Goal: Check status: Check status

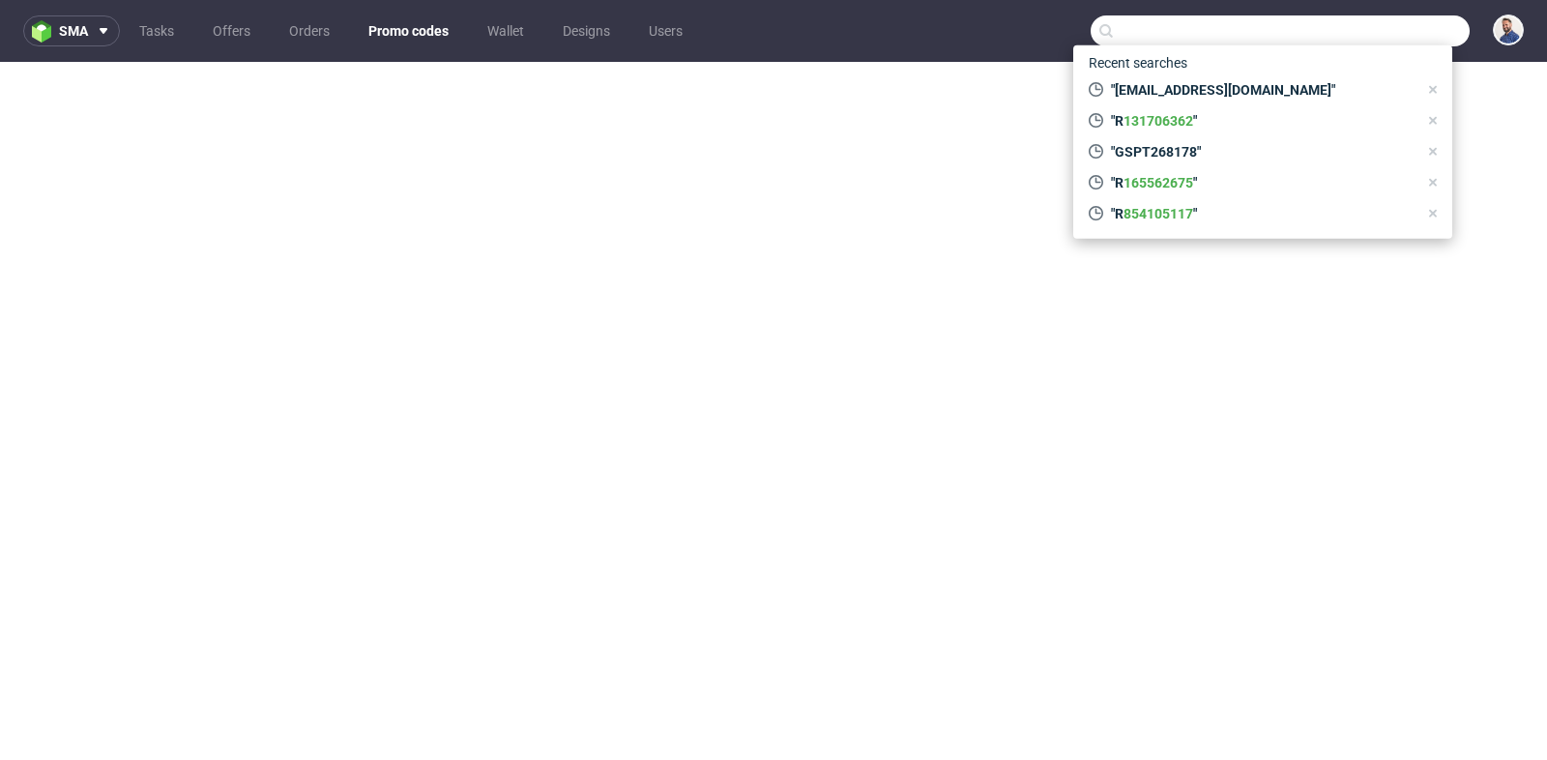
scroll to position [5, 0]
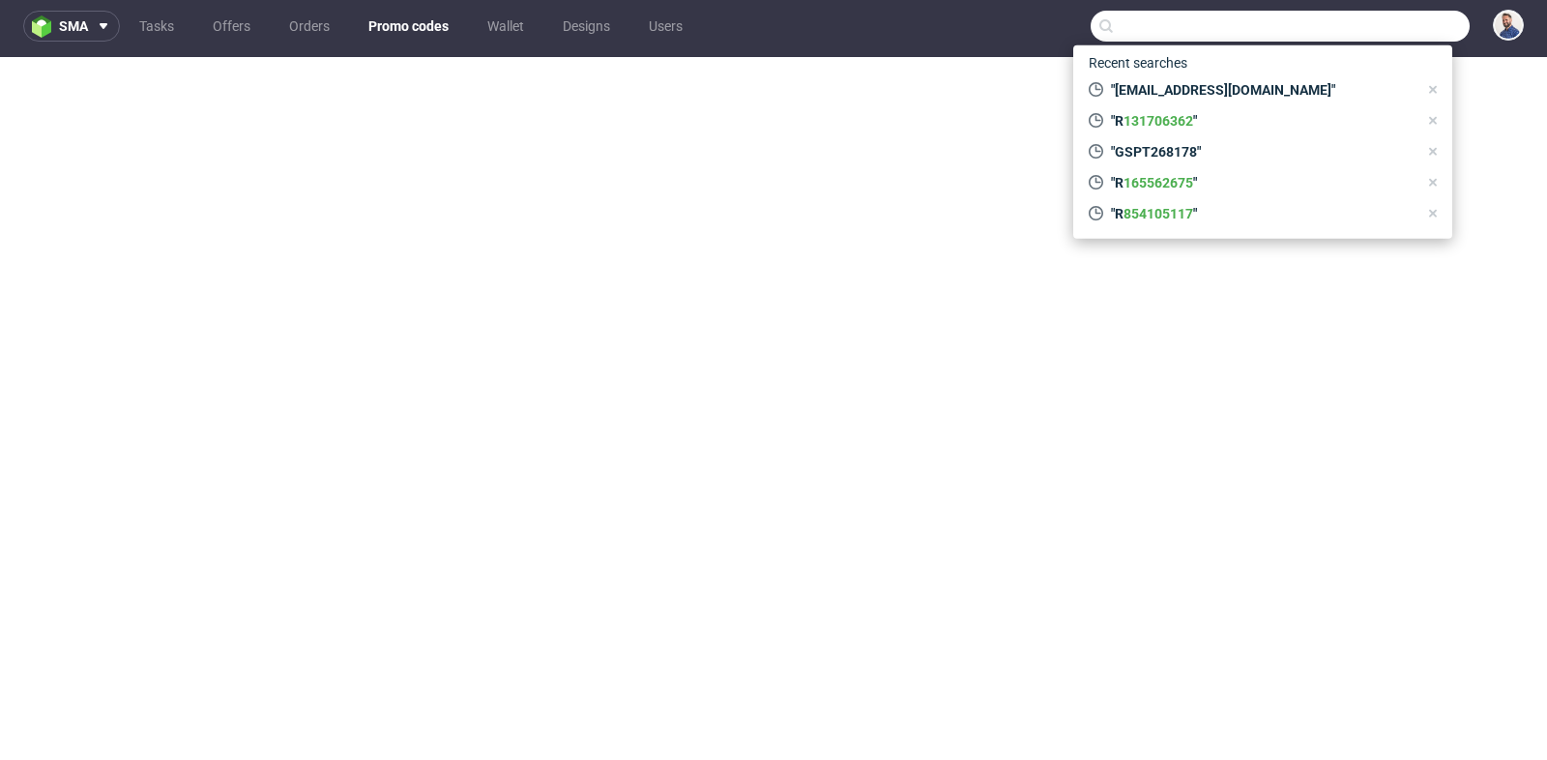
click at [1165, 21] on input "text" at bounding box center [1280, 26] width 379 height 31
paste input "R839748400"
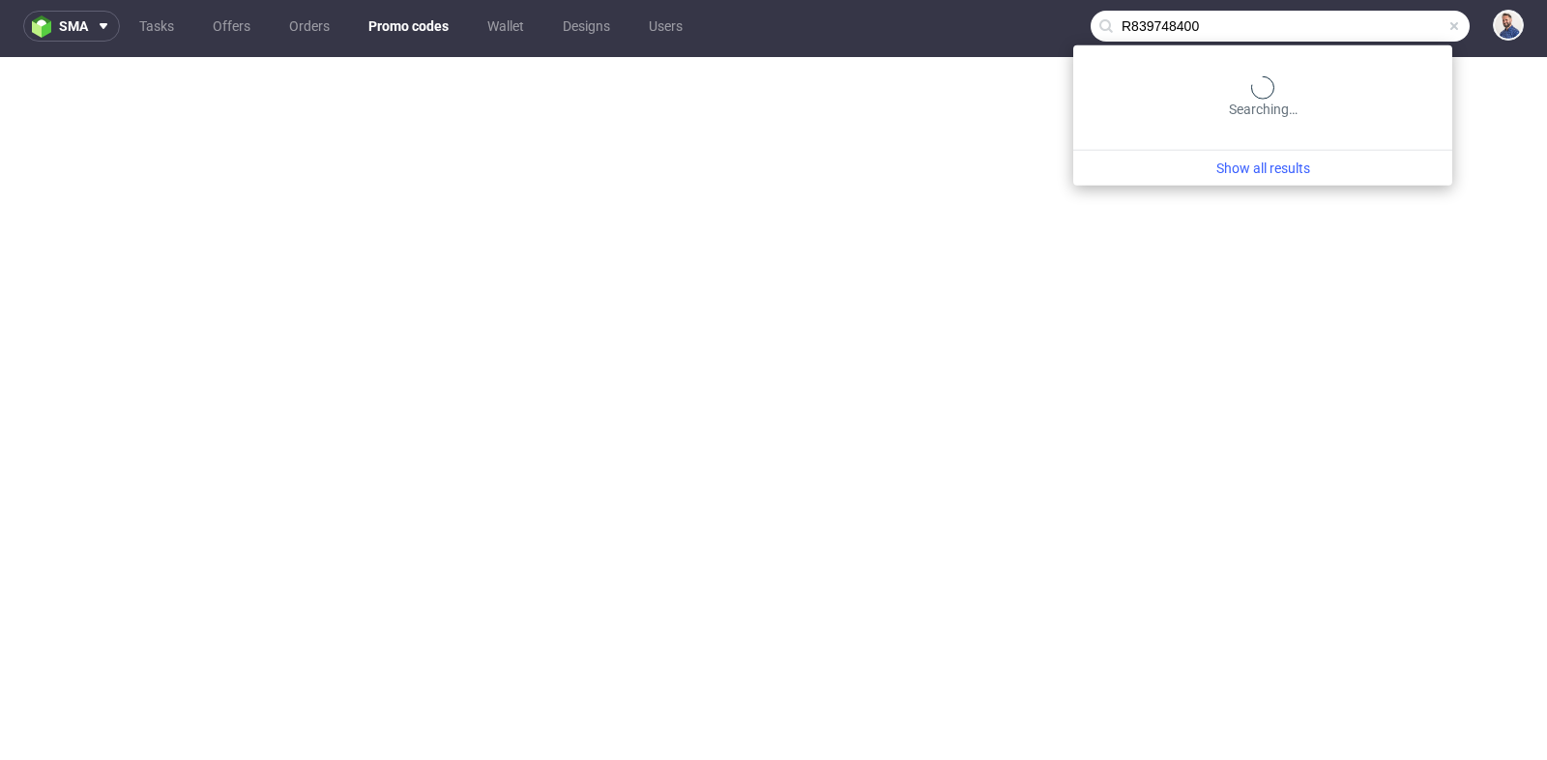
type input "R839748400"
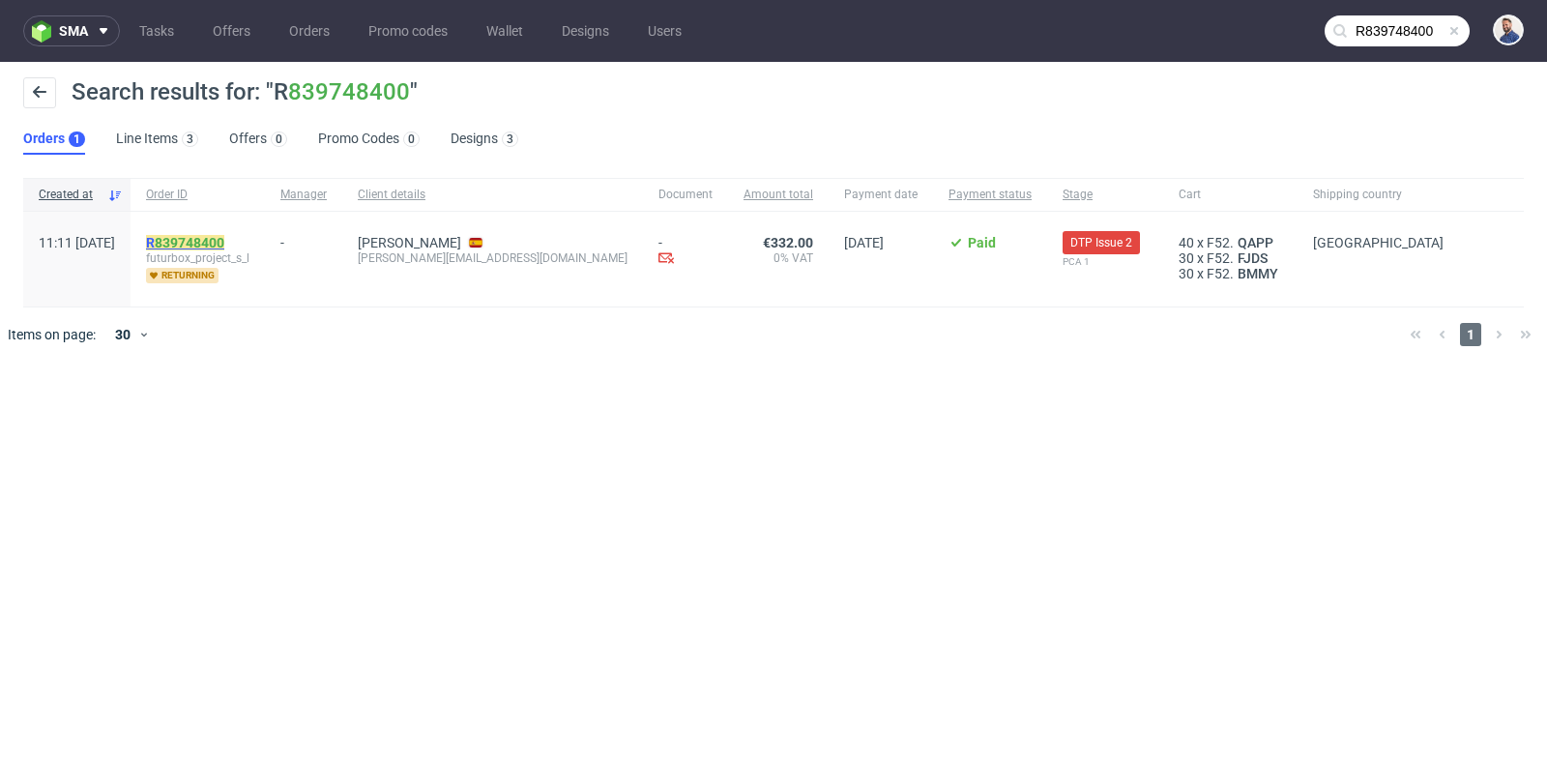
click at [224, 240] on link "839748400" at bounding box center [190, 242] width 70 height 15
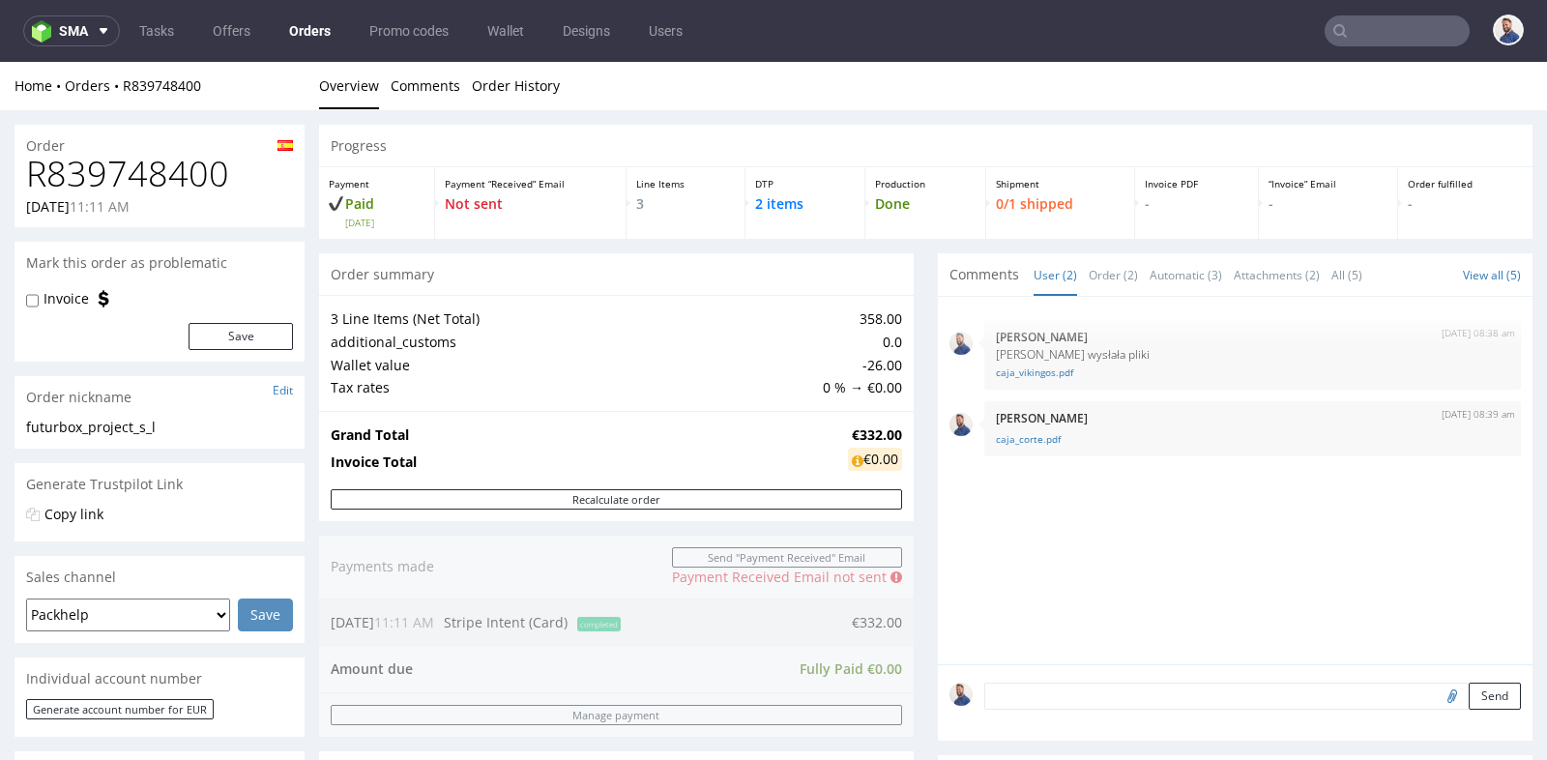
click at [322, 246] on div "Progress Payment Paid [DATE] Payment “Received” Email Not sent Line Items 3 DTP…" at bounding box center [926, 746] width 1214 height 1242
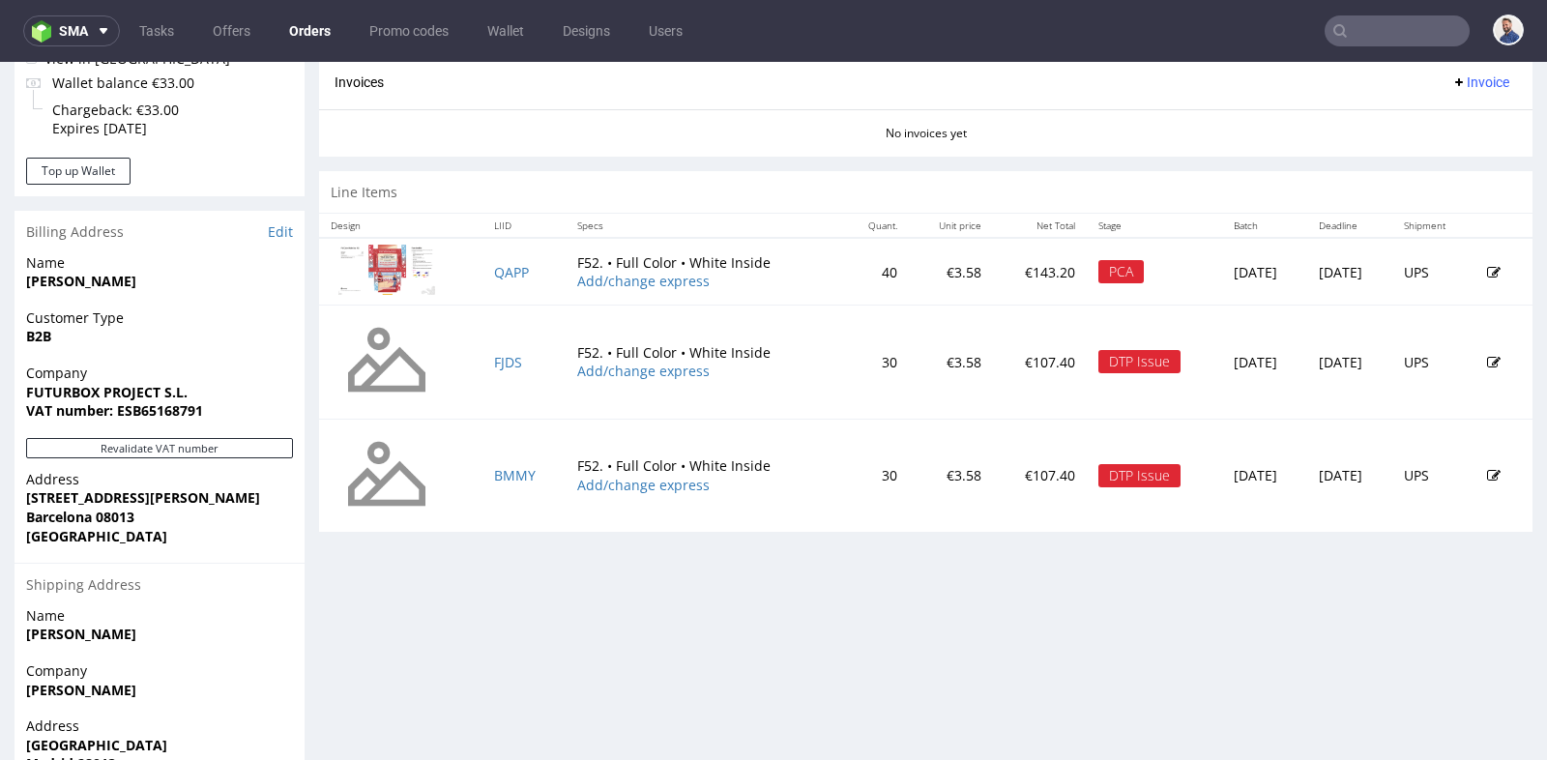
scroll to position [816, 0]
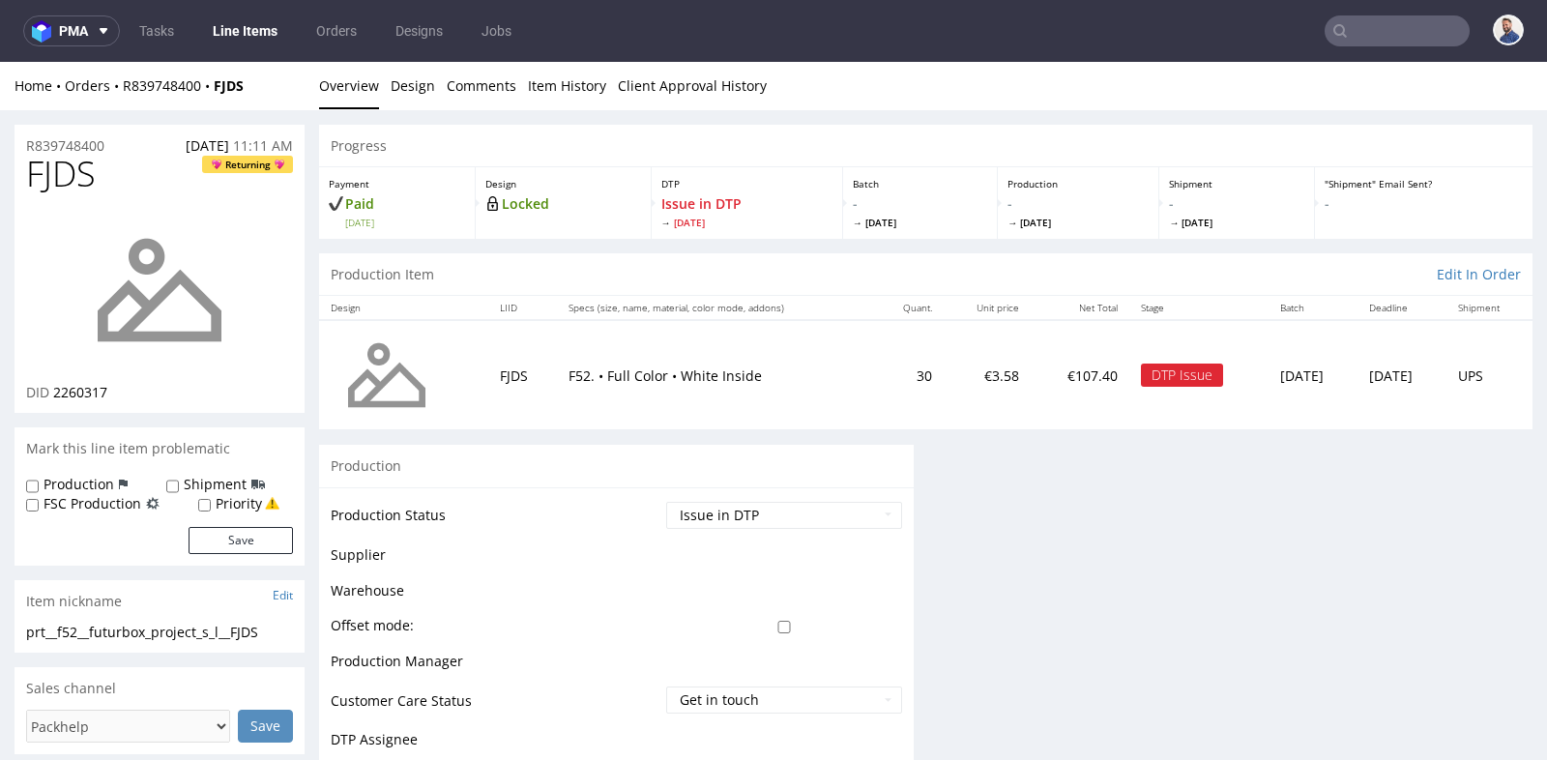
scroll to position [5, 0]
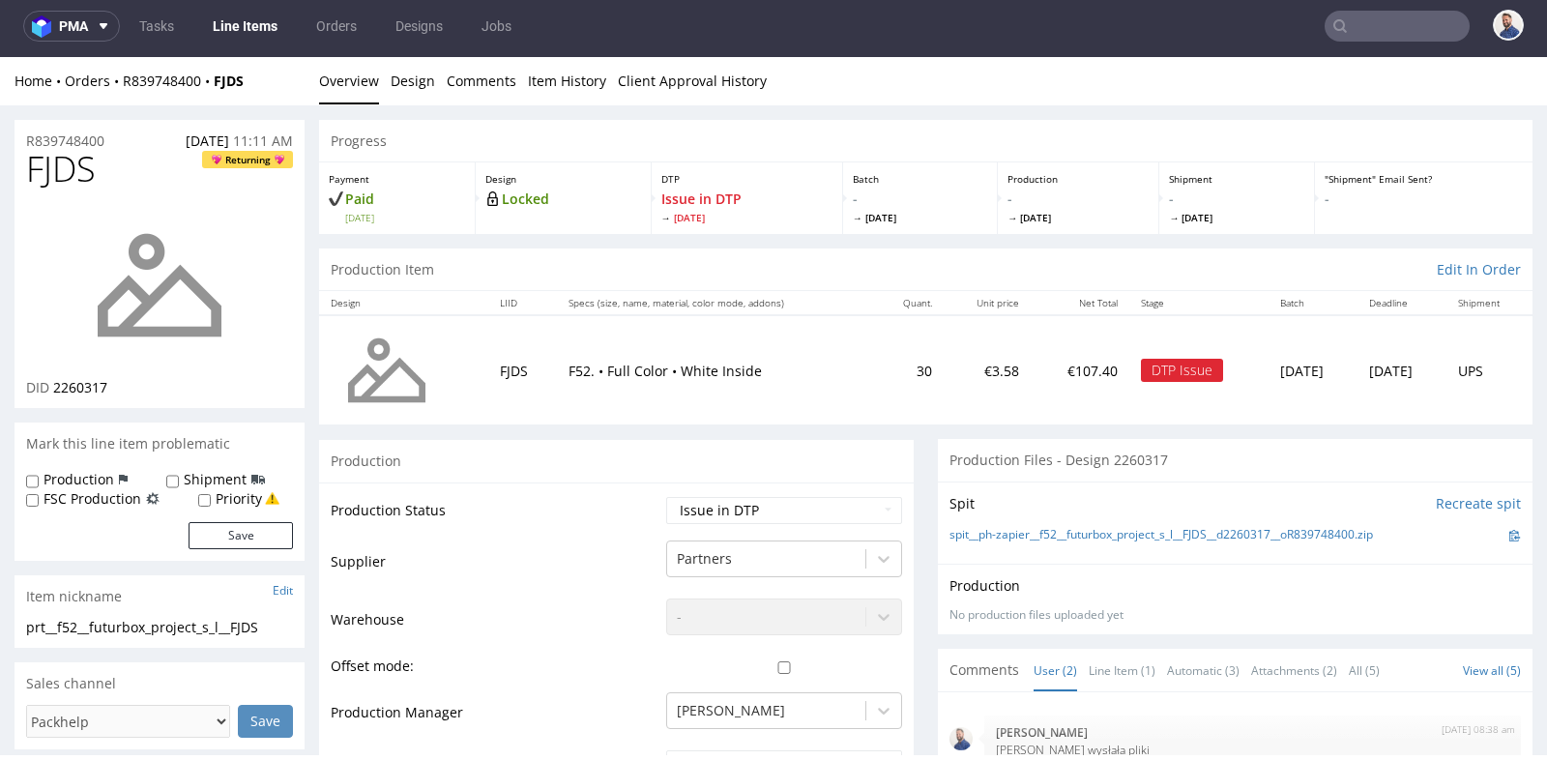
click at [944, 387] on td "€3.58" at bounding box center [987, 369] width 87 height 109
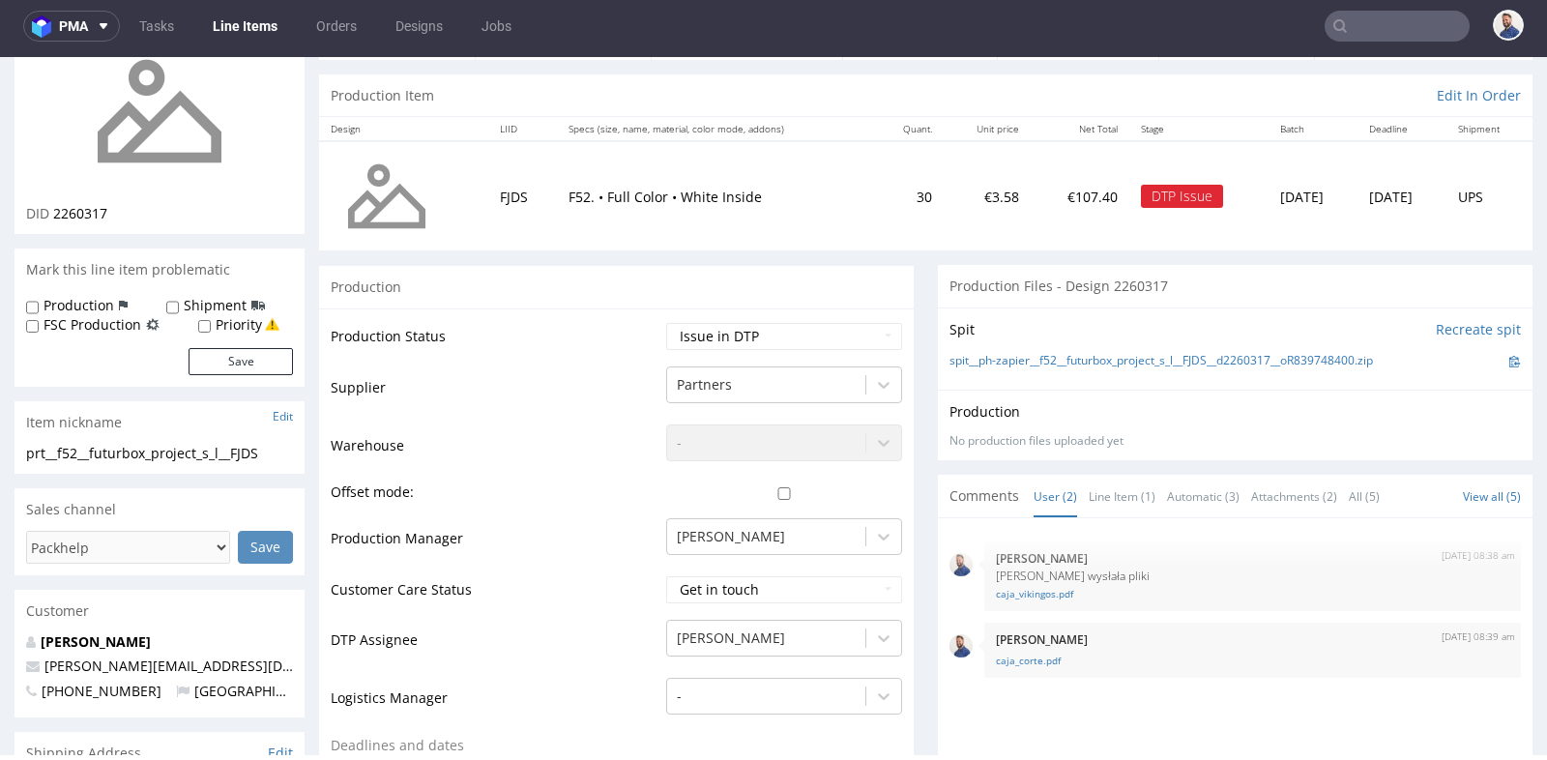
scroll to position [215, 0]
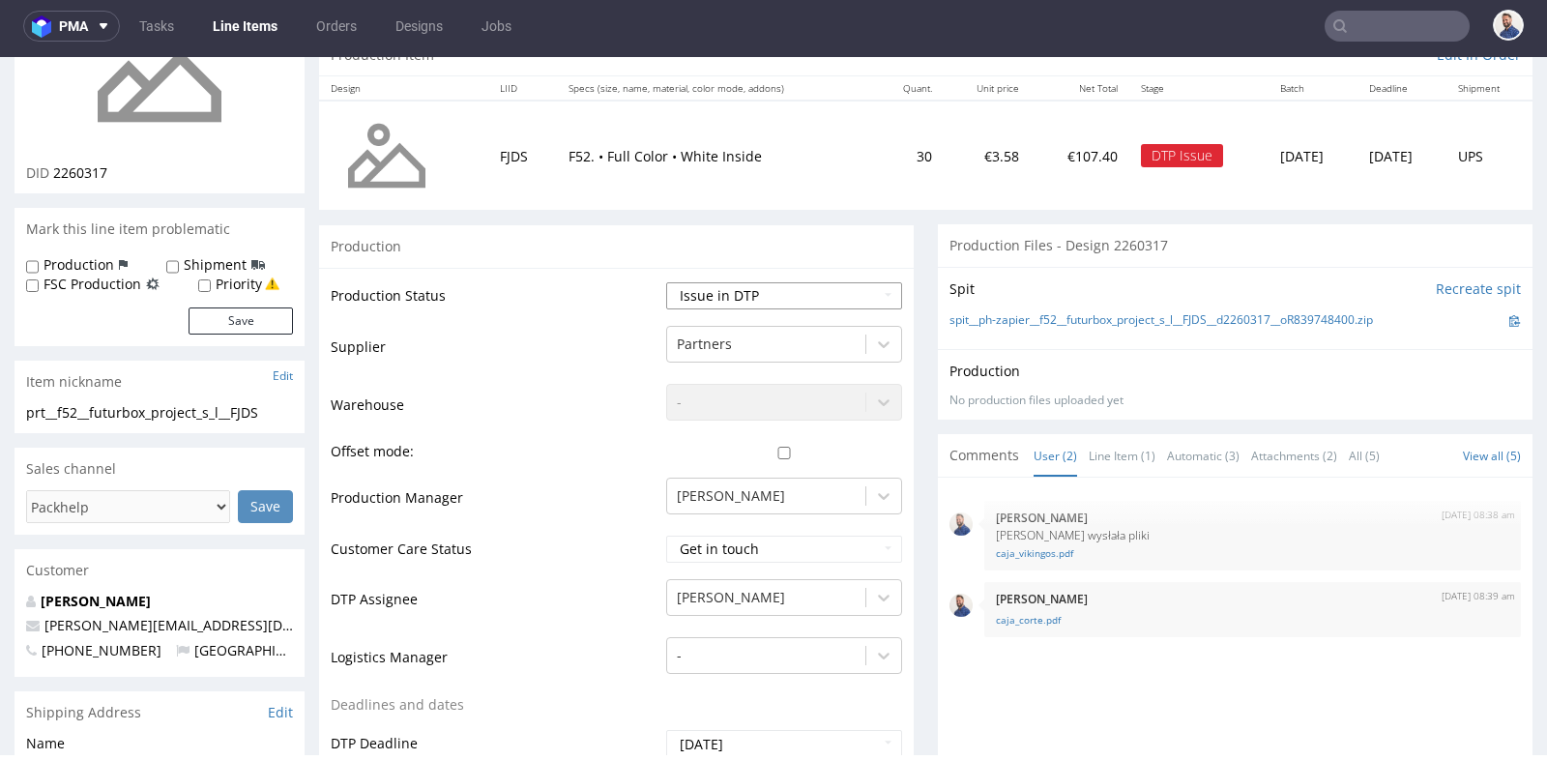
click at [873, 300] on select "Waiting for Artwork Waiting for Diecut Waiting for Mockup Waiting for DTP Waiti…" at bounding box center [784, 295] width 236 height 27
select select "back_for_dtp"
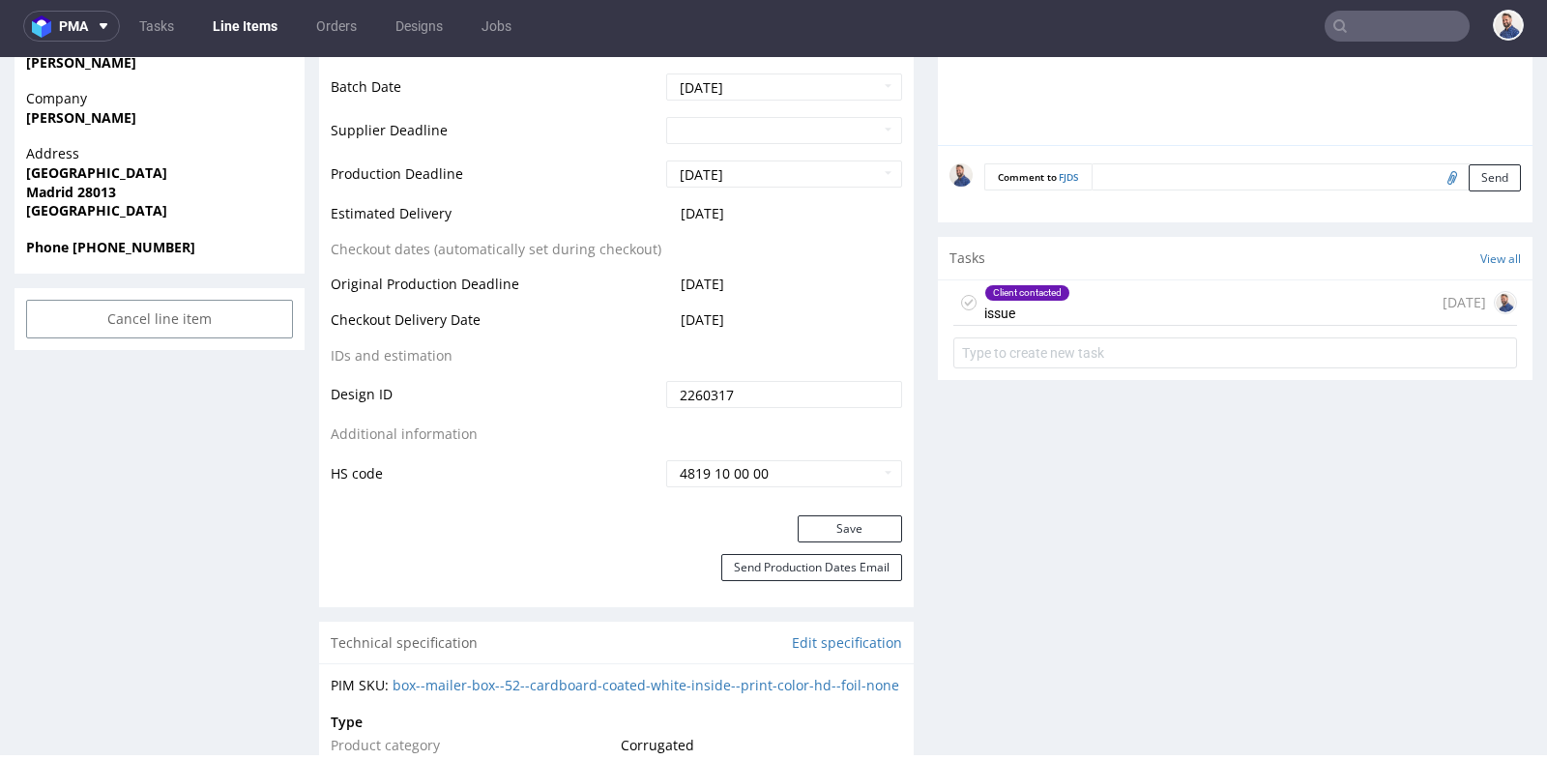
scroll to position [988, 0]
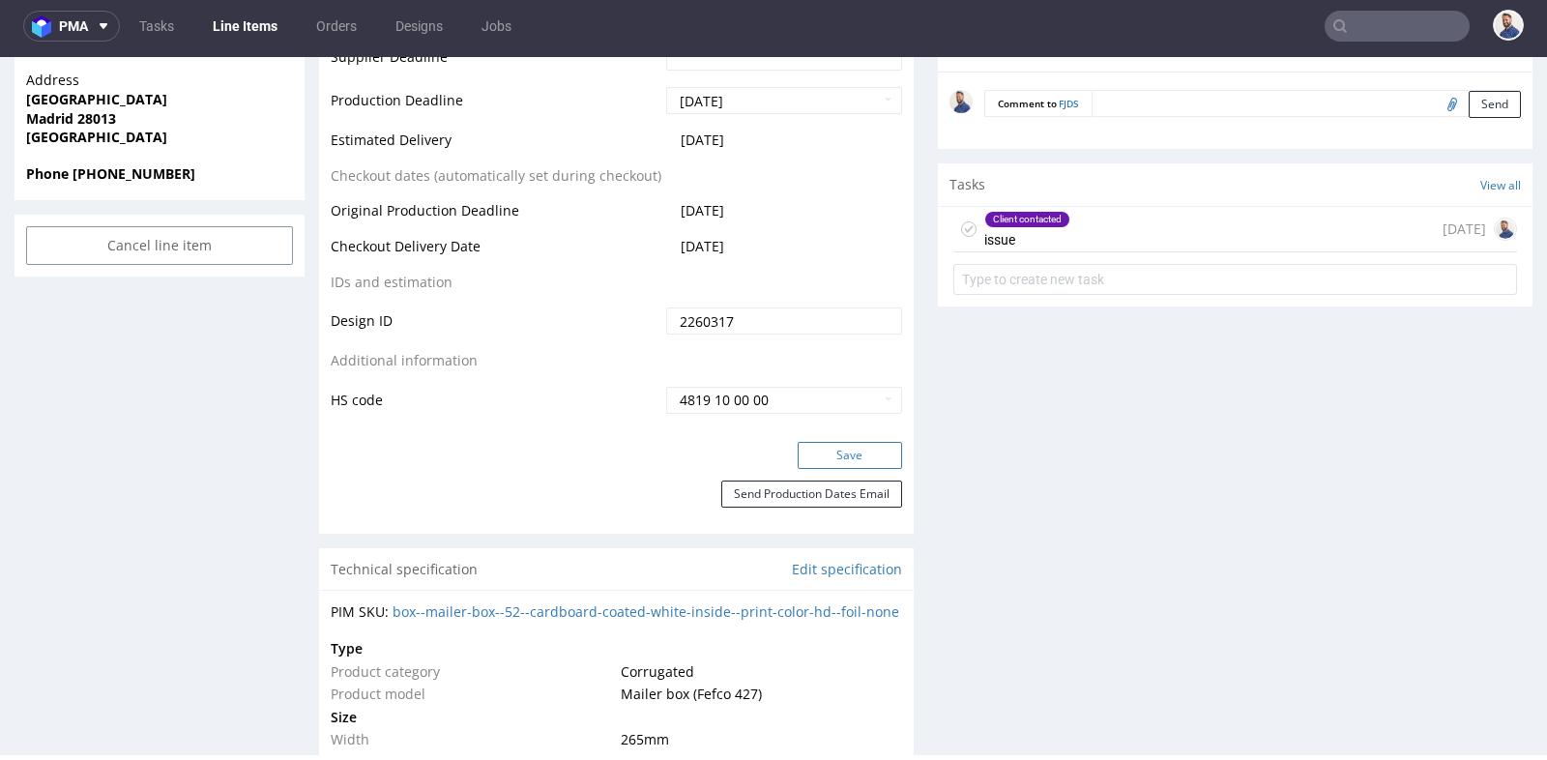
click at [851, 454] on button "Save" at bounding box center [850, 455] width 104 height 27
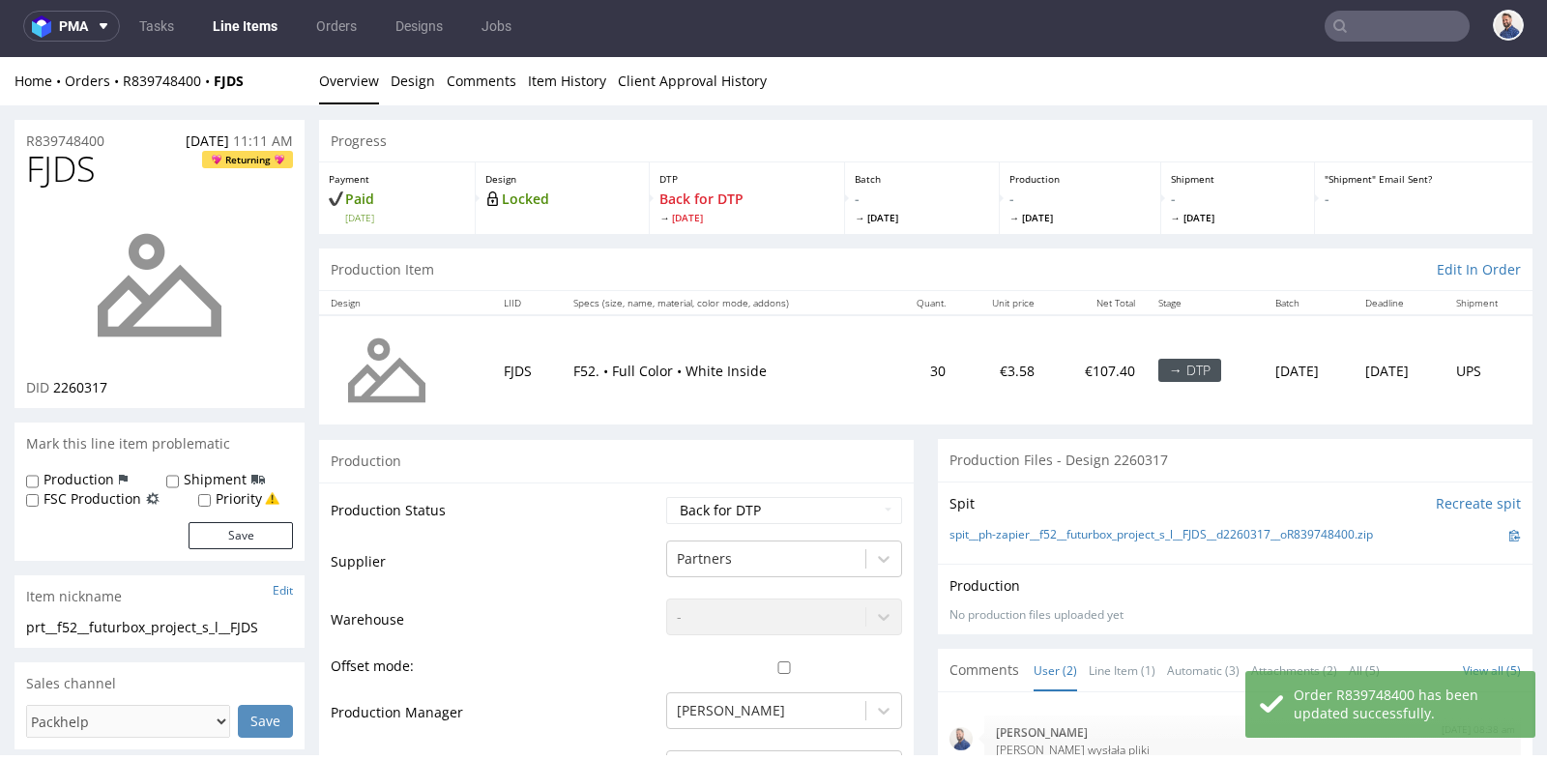
scroll to position [0, 0]
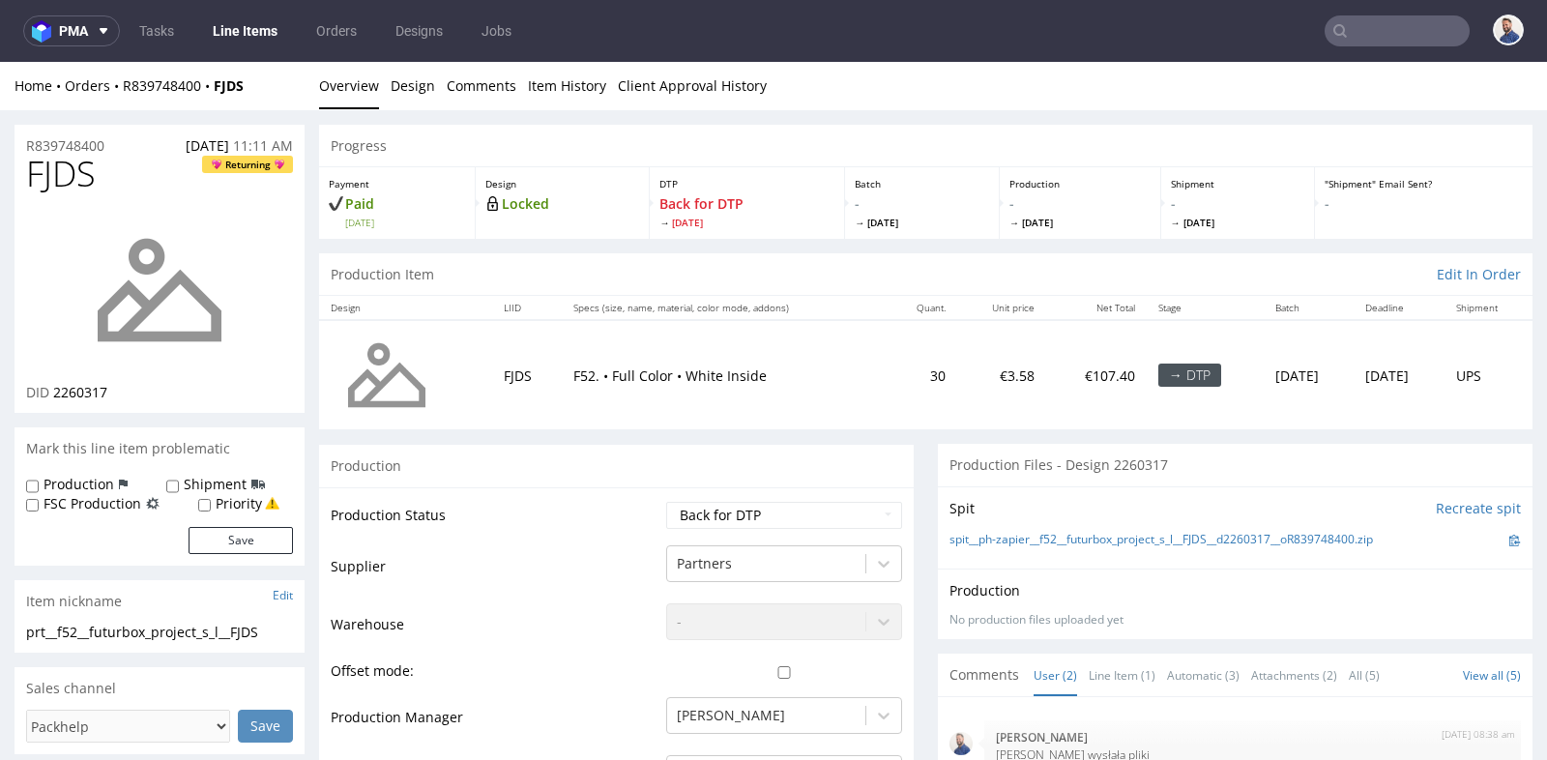
click at [364, 88] on link "Overview" at bounding box center [349, 85] width 60 height 47
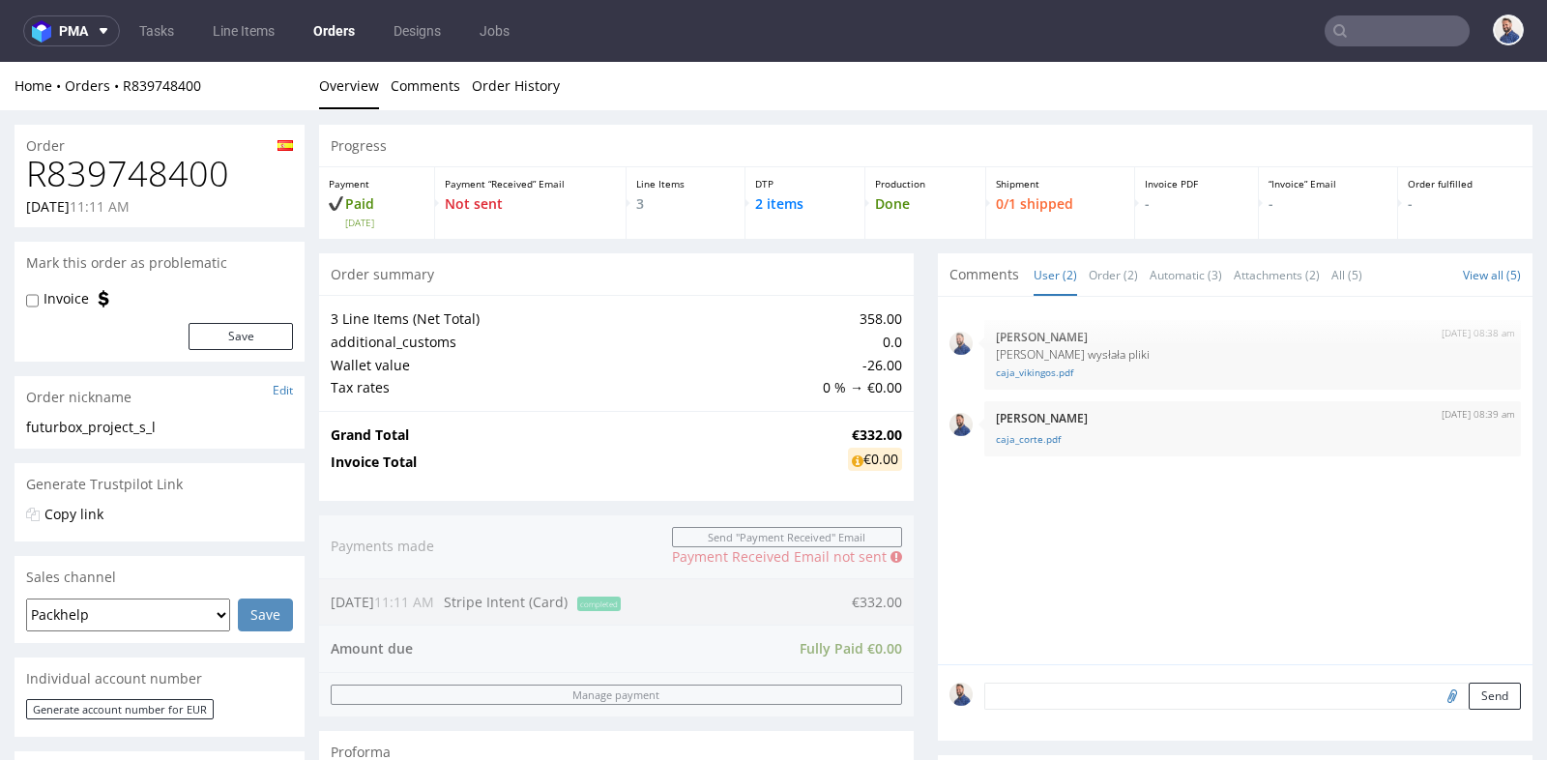
drag, startPoint x: 187, startPoint y: 87, endPoint x: 353, endPoint y: 148, distance: 177.1
click at [353, 85] on link "Overview" at bounding box center [349, 85] width 60 height 47
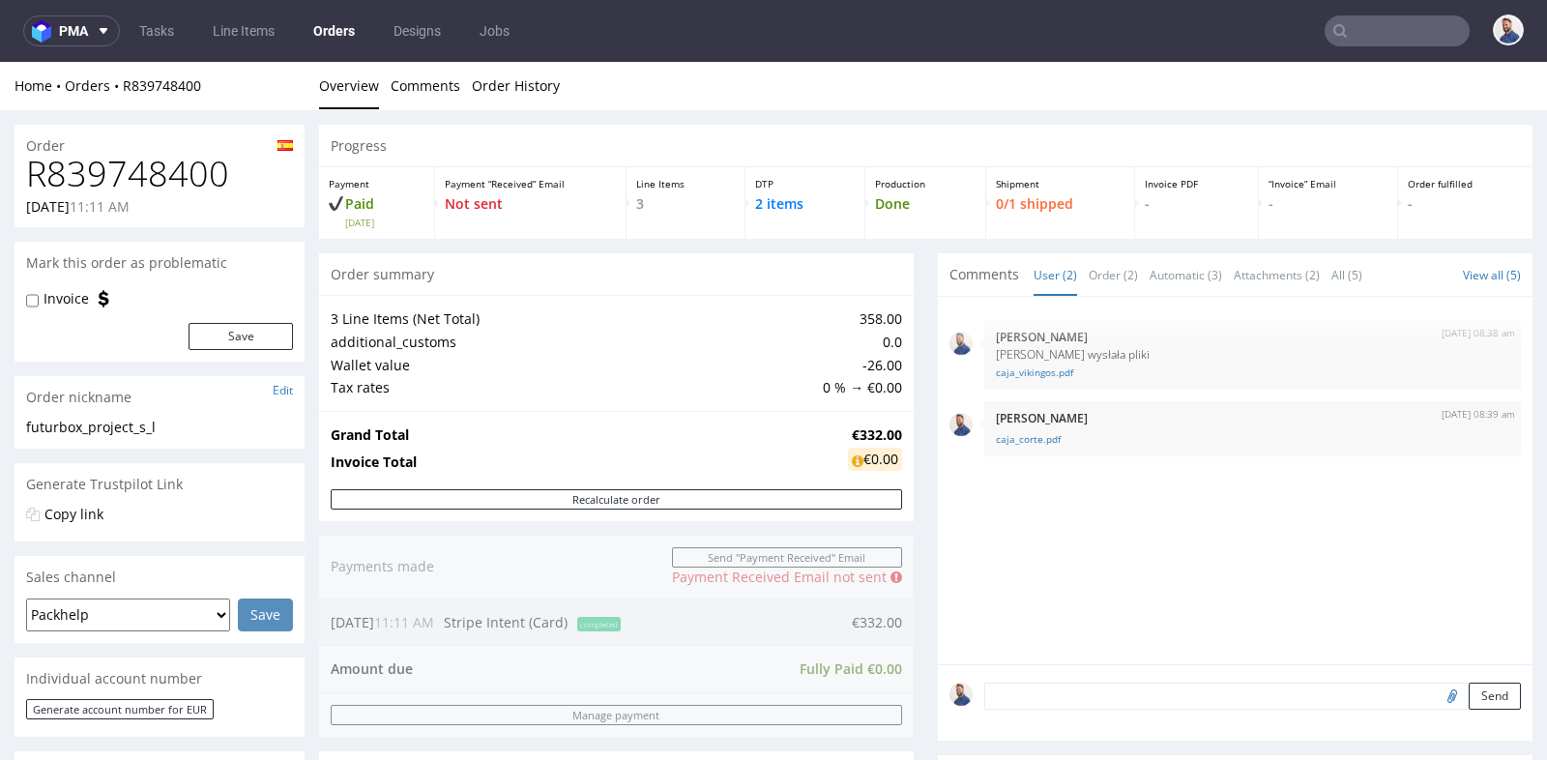
click at [319, 328] on div "3 Line Items (Net Total) 358.00 additional_customs 0.0 Wallet value -26.00 Tax …" at bounding box center [616, 352] width 595 height 115
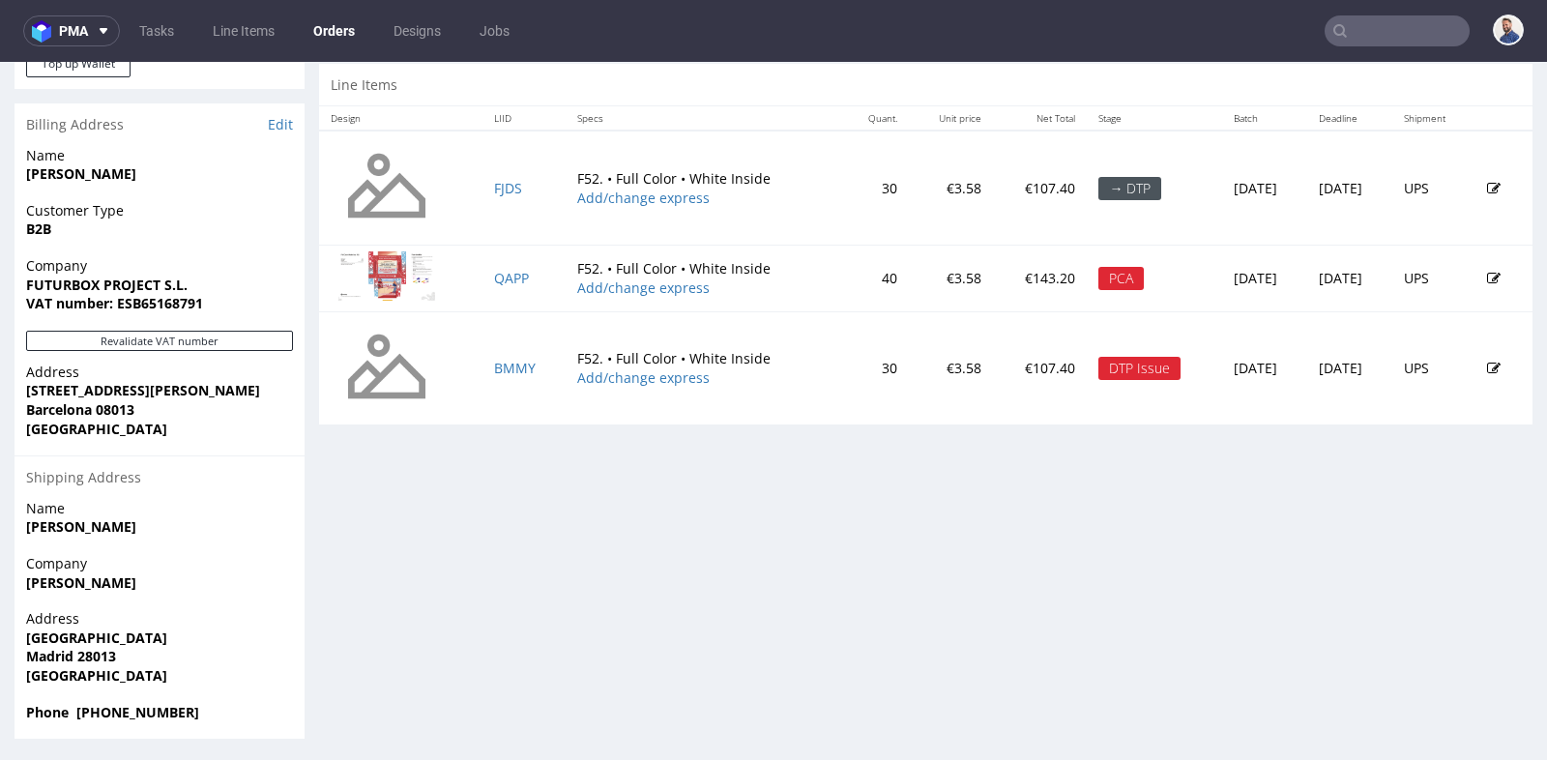
scroll to position [928, 0]
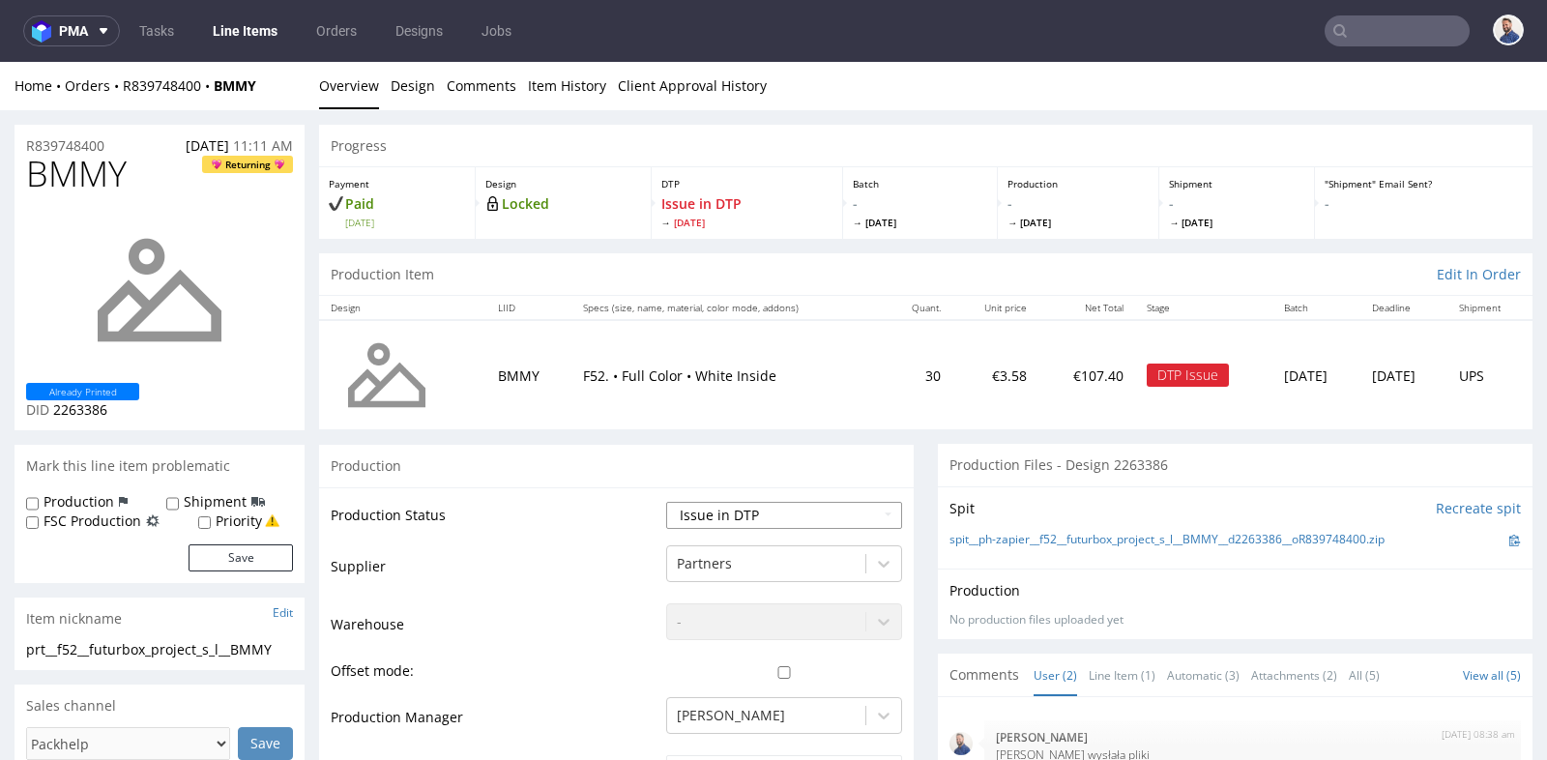
click at [881, 522] on select "Waiting for Artwork Waiting for Diecut Waiting for Mockup Waiting for DTP Waiti…" at bounding box center [784, 515] width 236 height 27
select select "back_for_dtp"
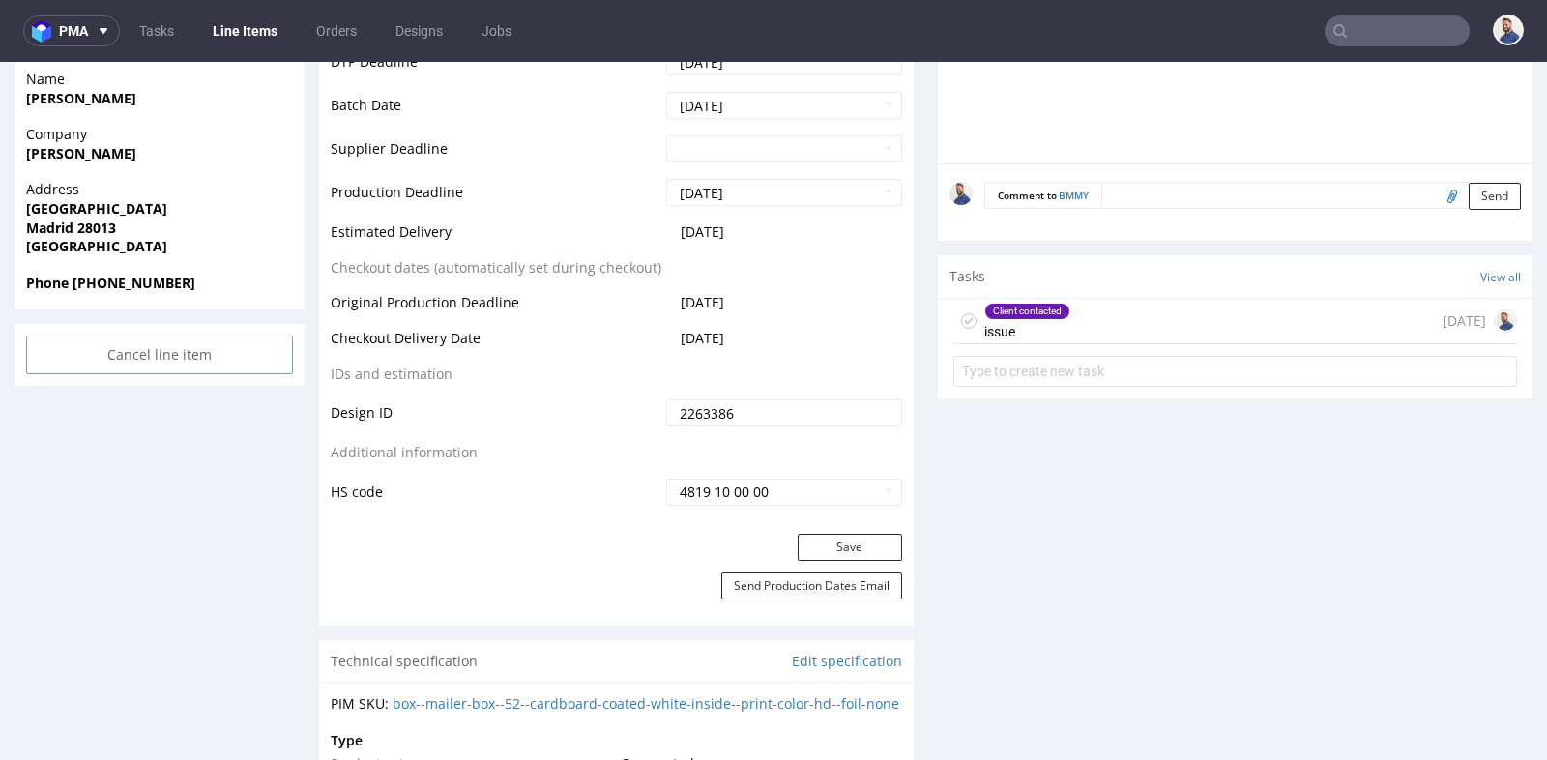
scroll to position [902, 0]
click at [852, 546] on button "Save" at bounding box center [850, 546] width 104 height 27
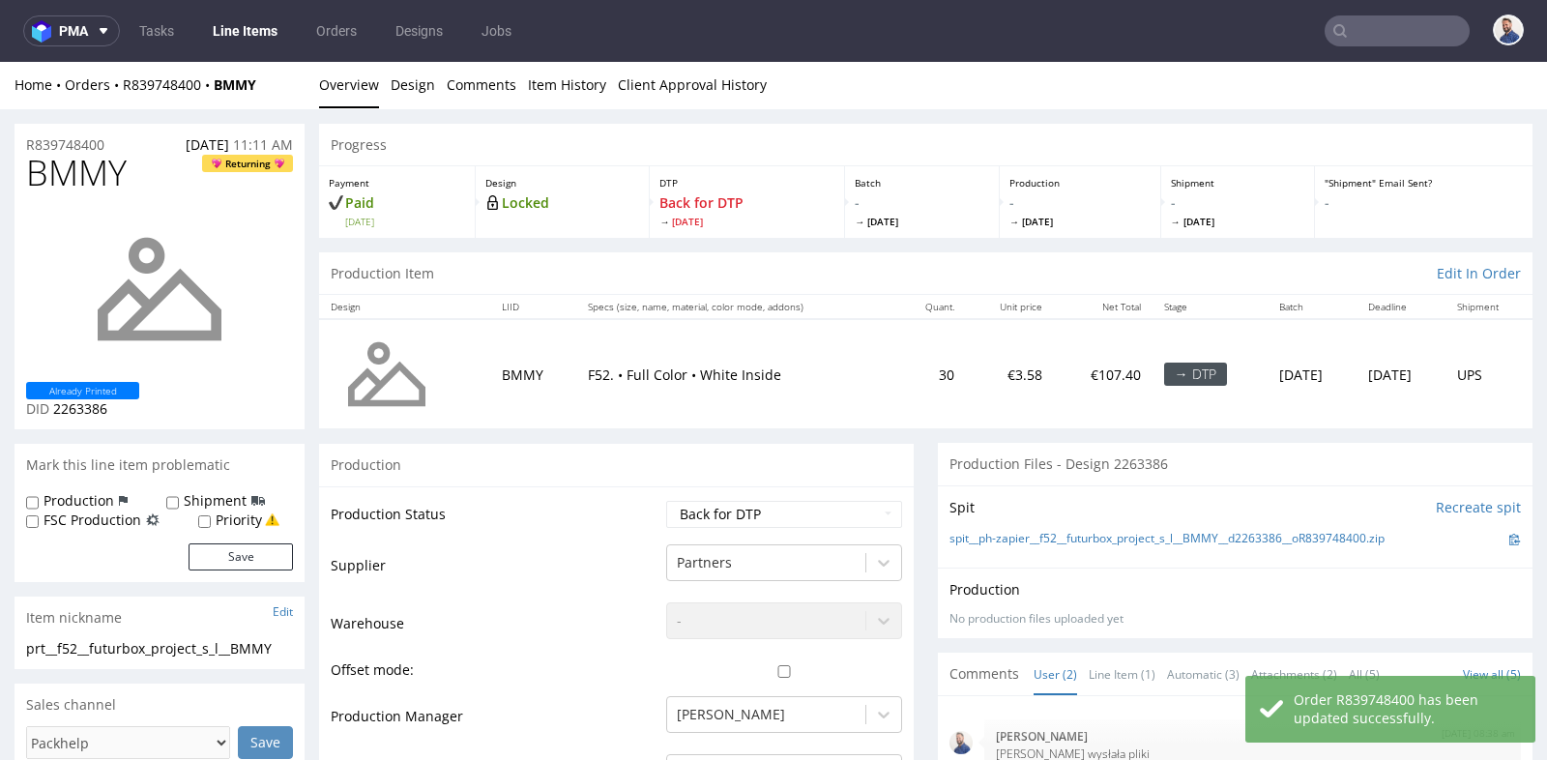
scroll to position [0, 0]
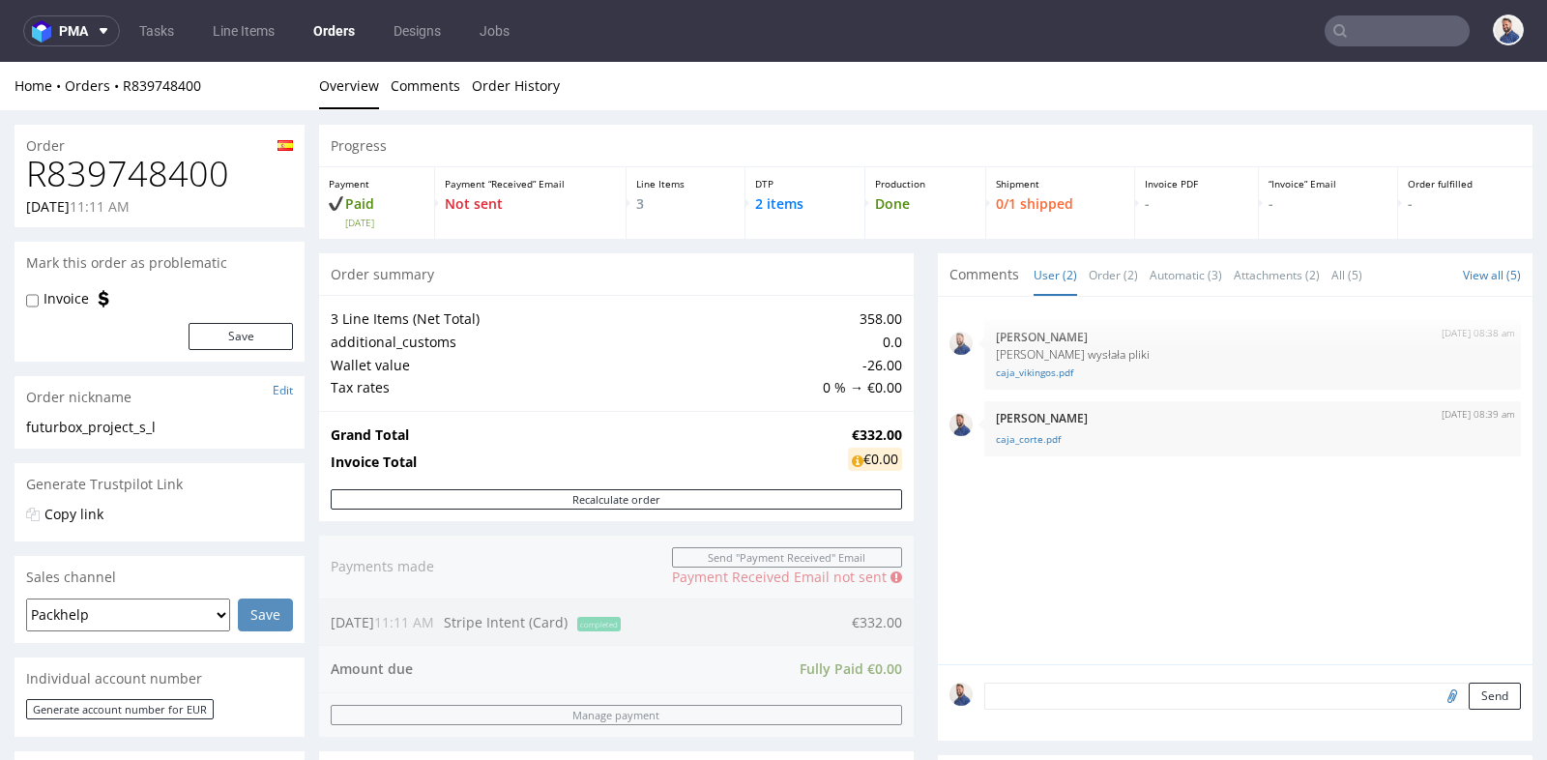
click at [938, 478] on div "[DATE] 08:38 am [PERSON_NAME] Klientka wysłała pliki caja_vikingos.pdf [DATE] 0…" at bounding box center [1235, 480] width 595 height 367
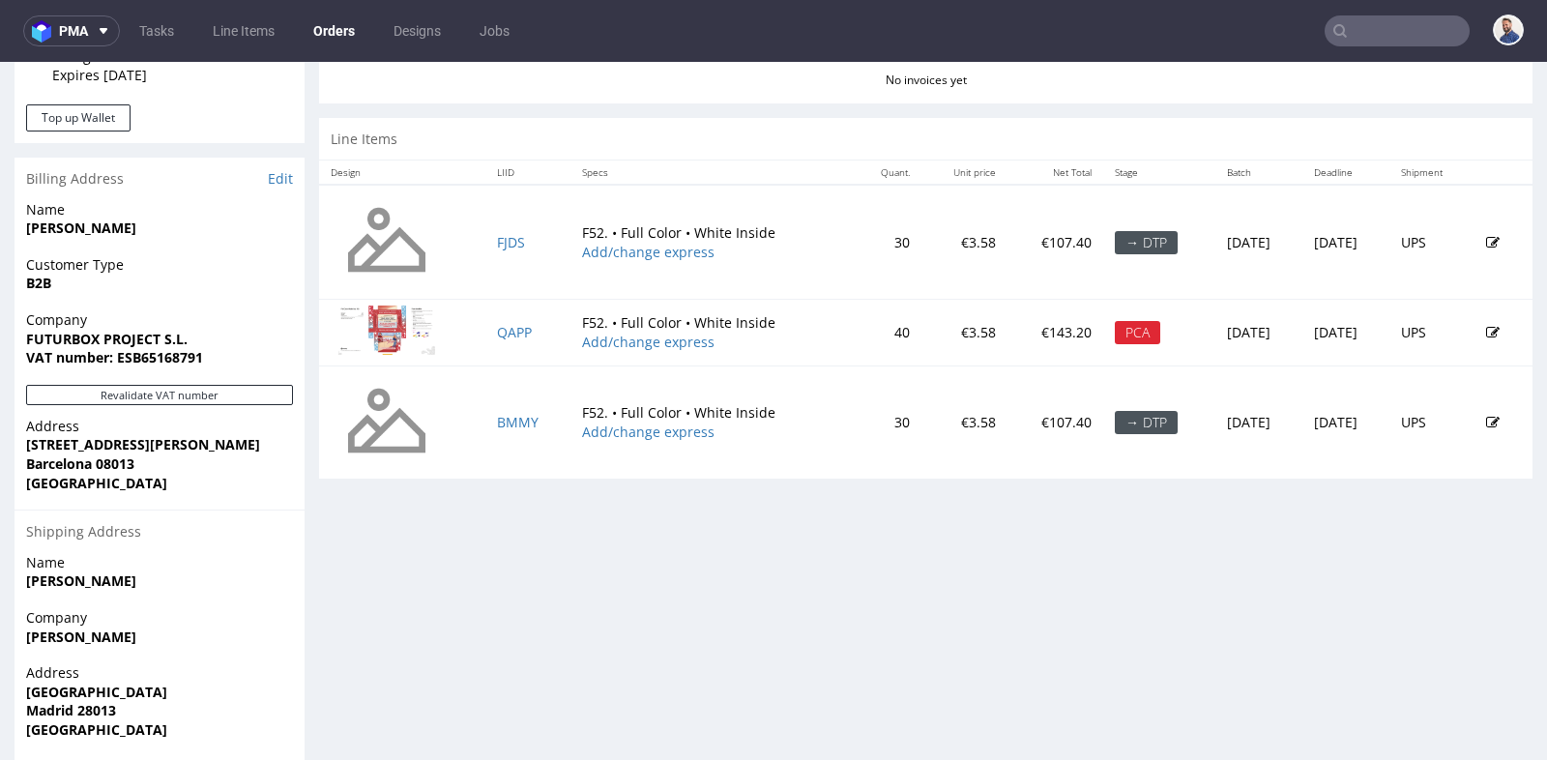
scroll to position [902, 0]
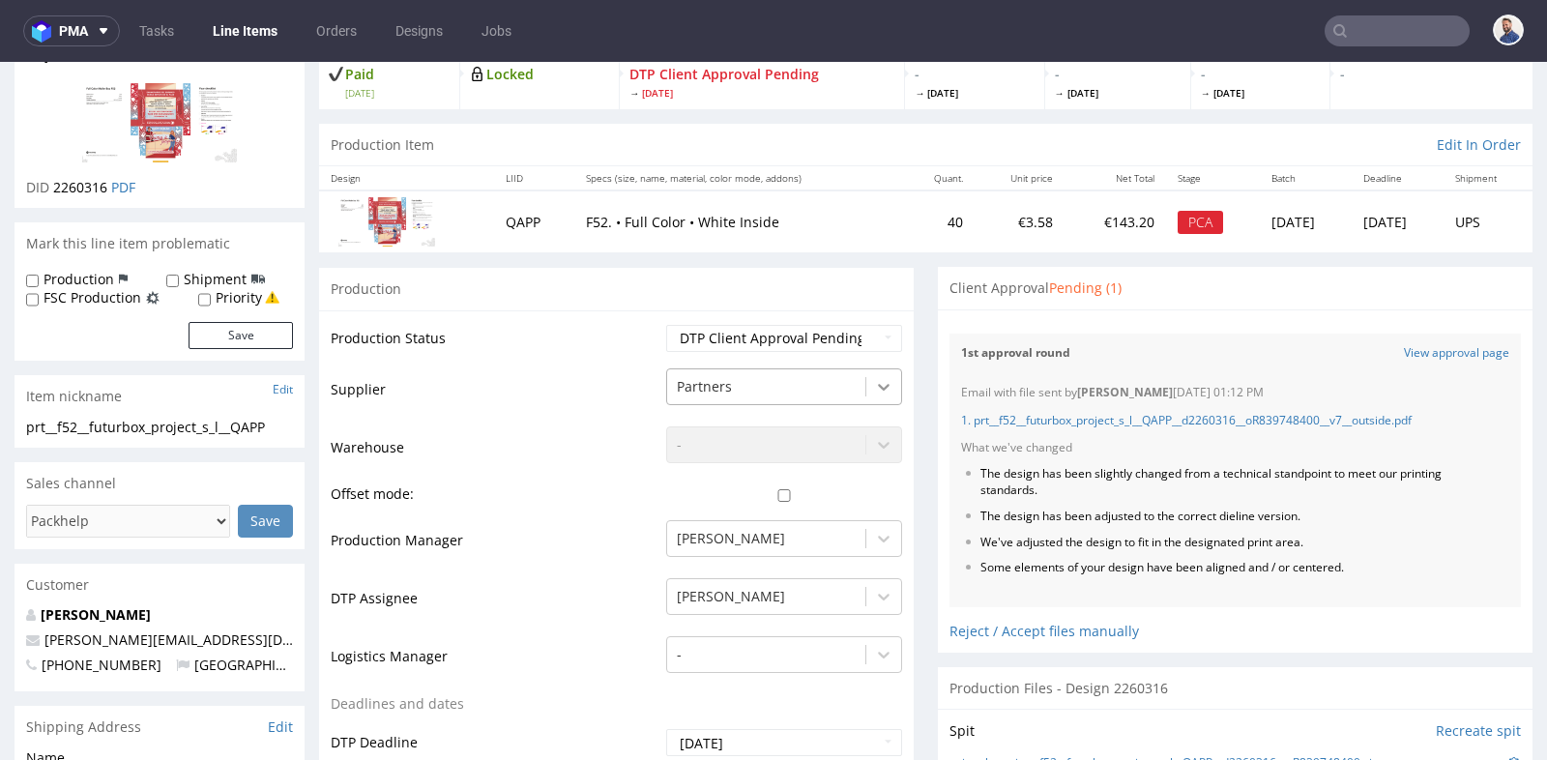
scroll to position [129, 0]
click at [1439, 357] on link "View approval page" at bounding box center [1456, 354] width 105 height 16
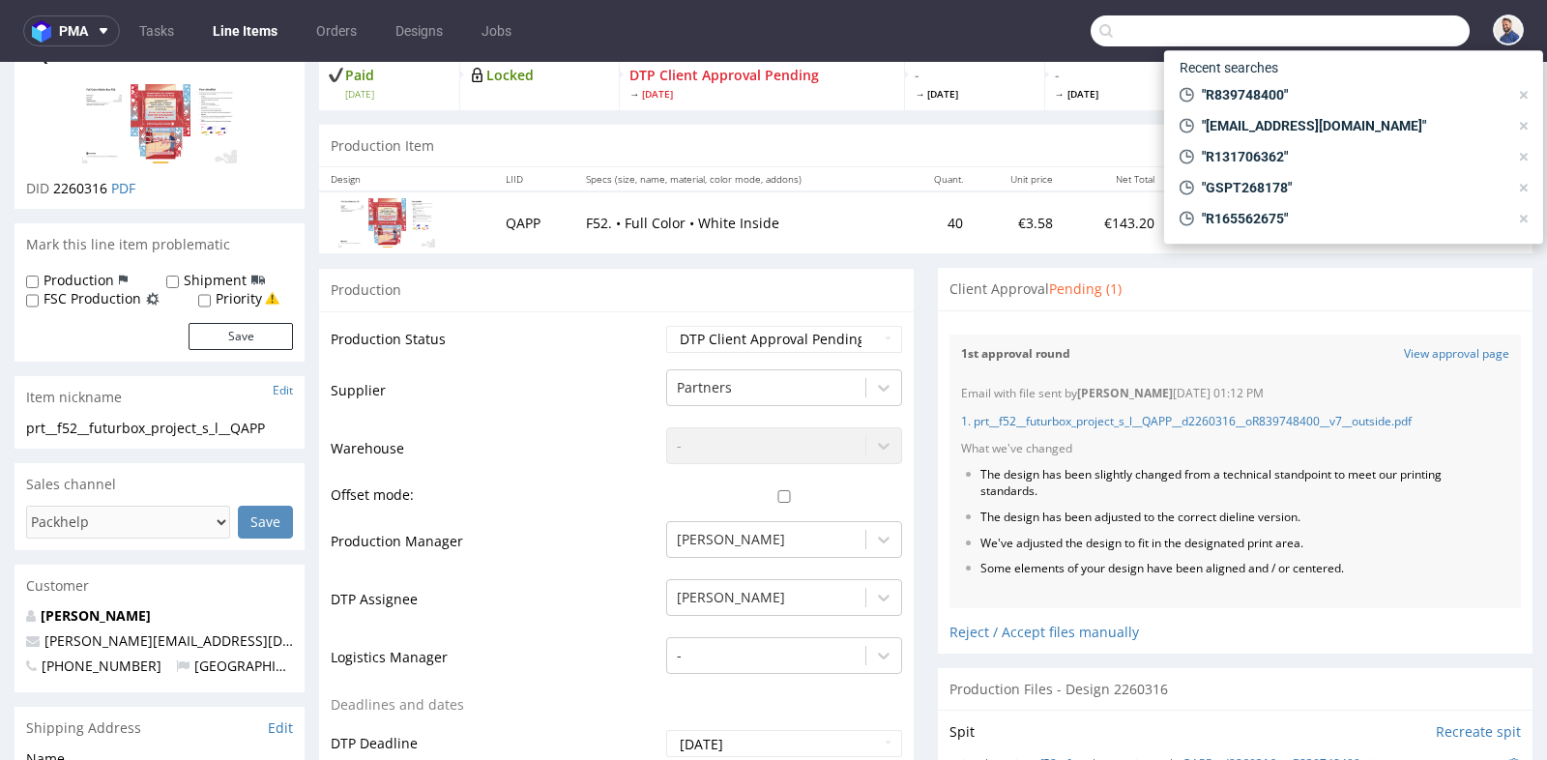
click at [1361, 26] on input "text" at bounding box center [1280, 30] width 379 height 31
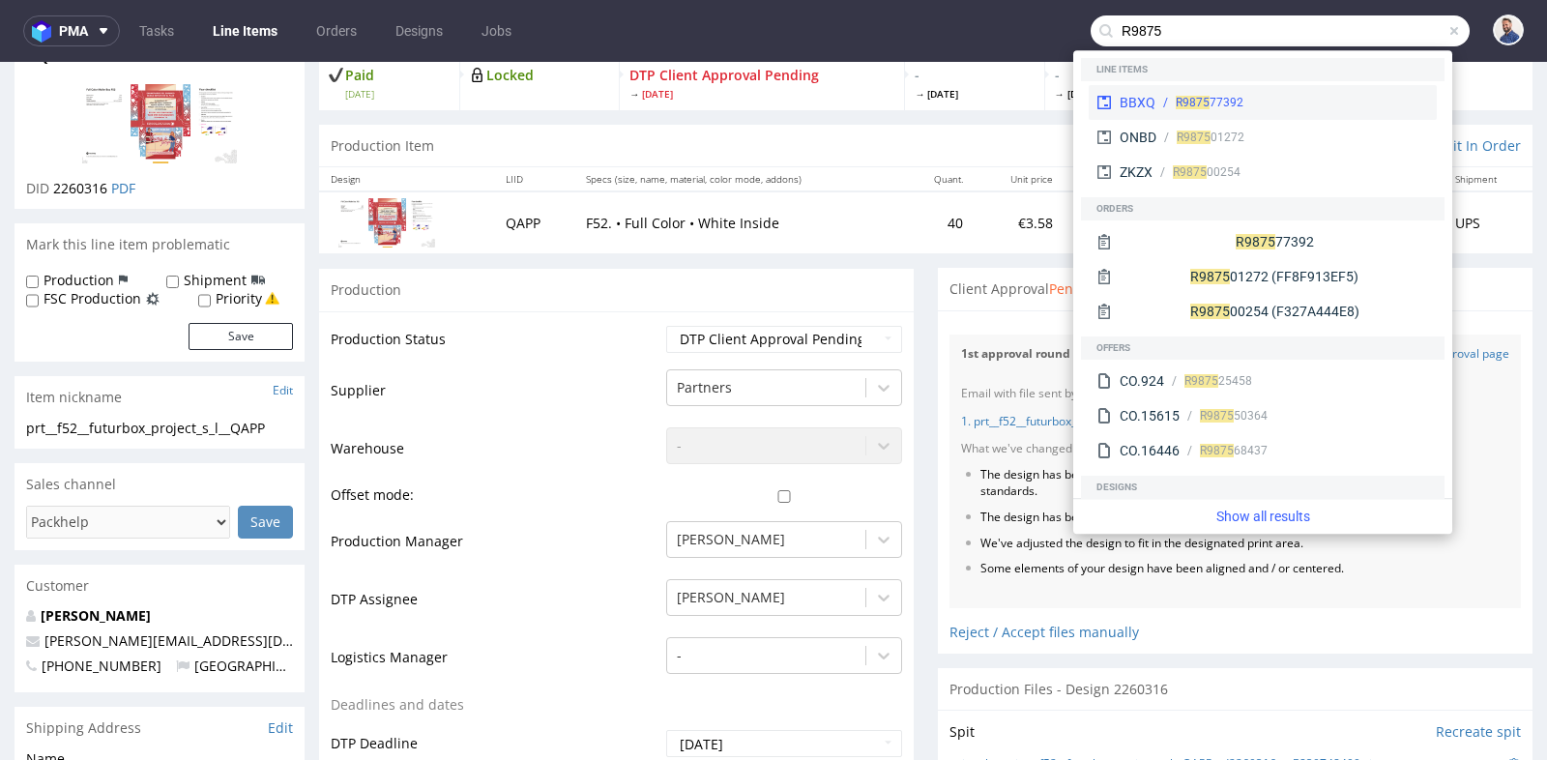
type input "R9875"
click at [1302, 90] on div "BBXQ R9875 77392" at bounding box center [1263, 102] width 348 height 35
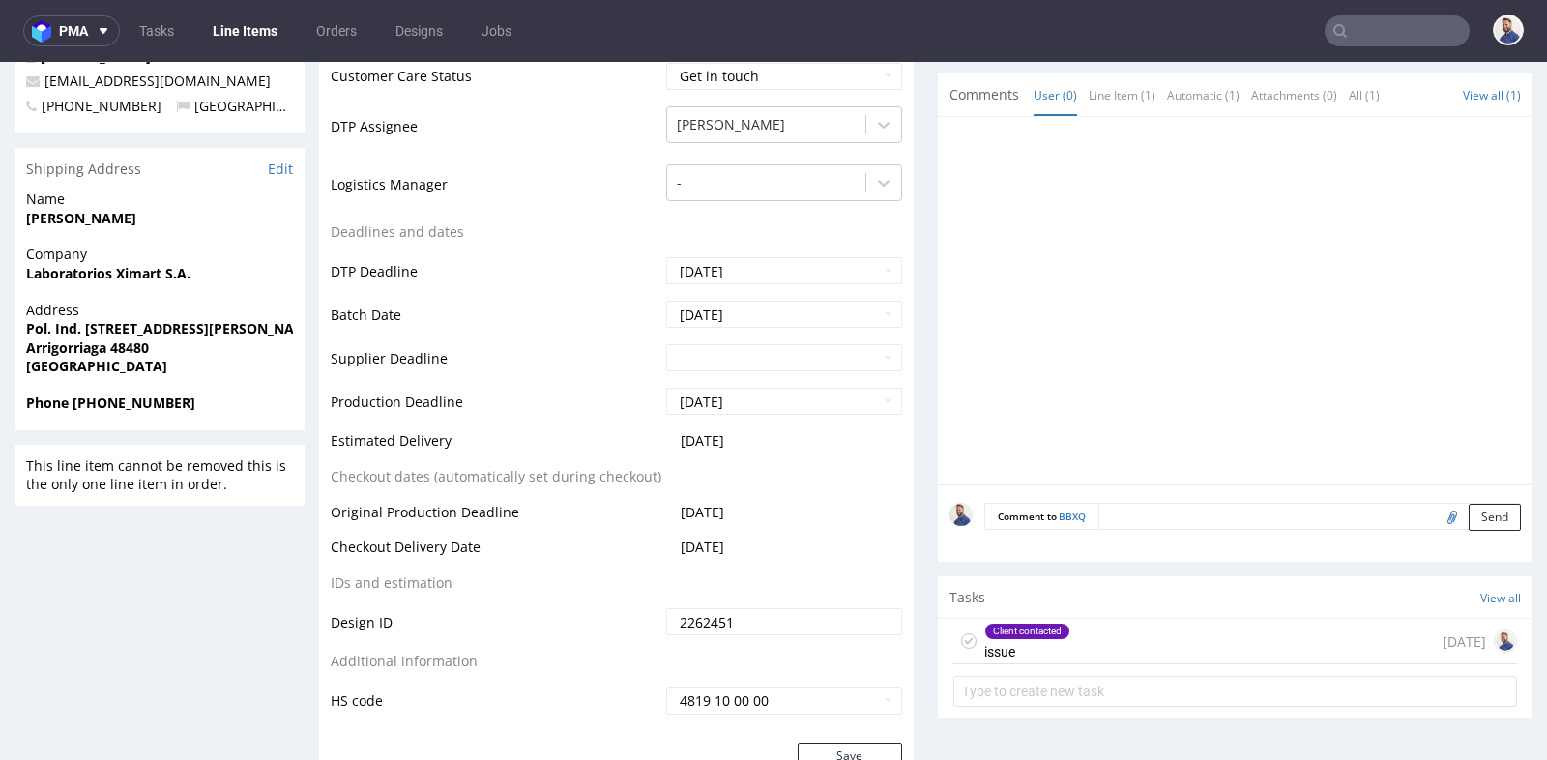
scroll to position [688, 0]
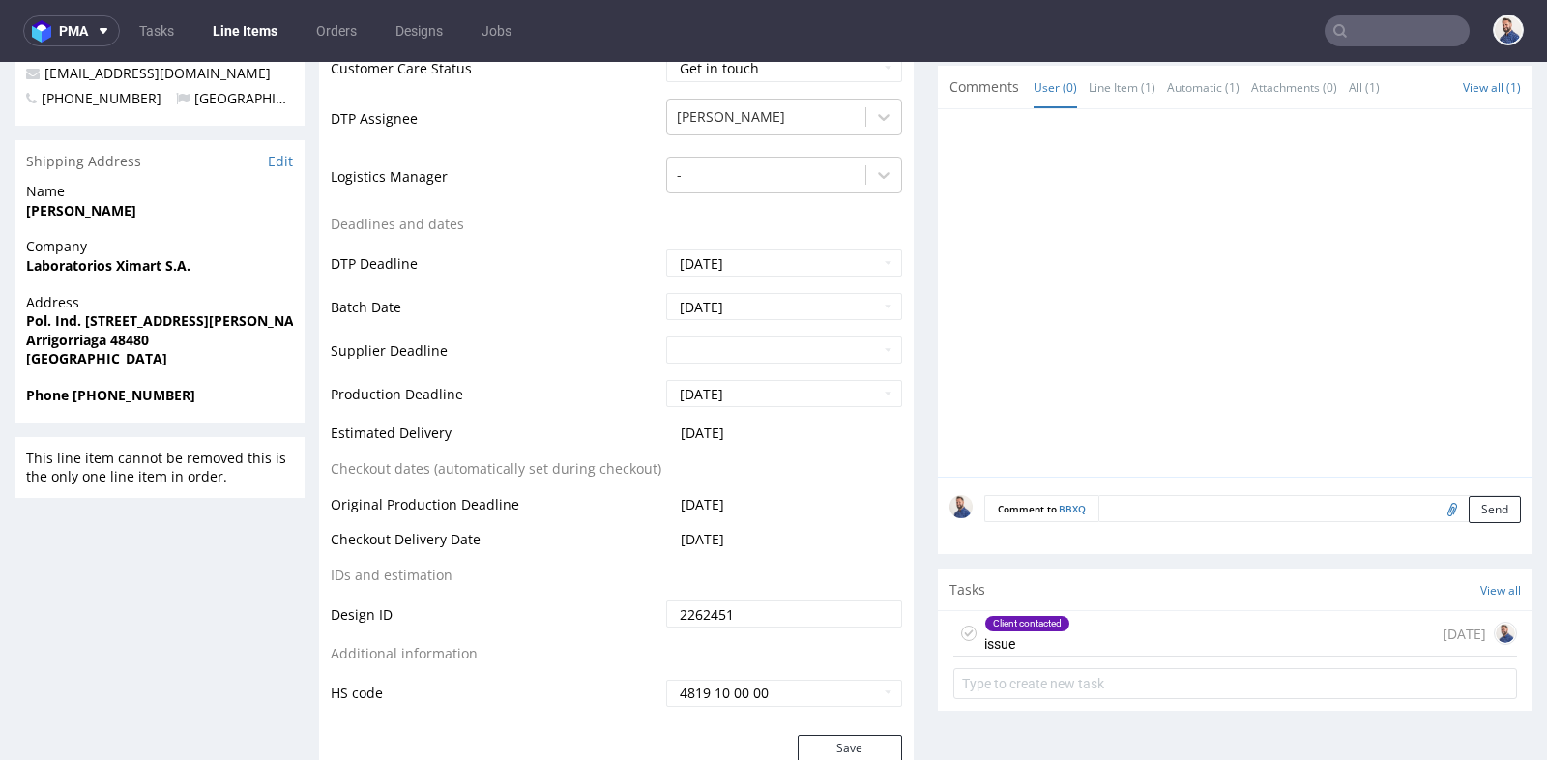
click at [1101, 627] on div "Client contacted issue [DATE]" at bounding box center [1235, 633] width 564 height 45
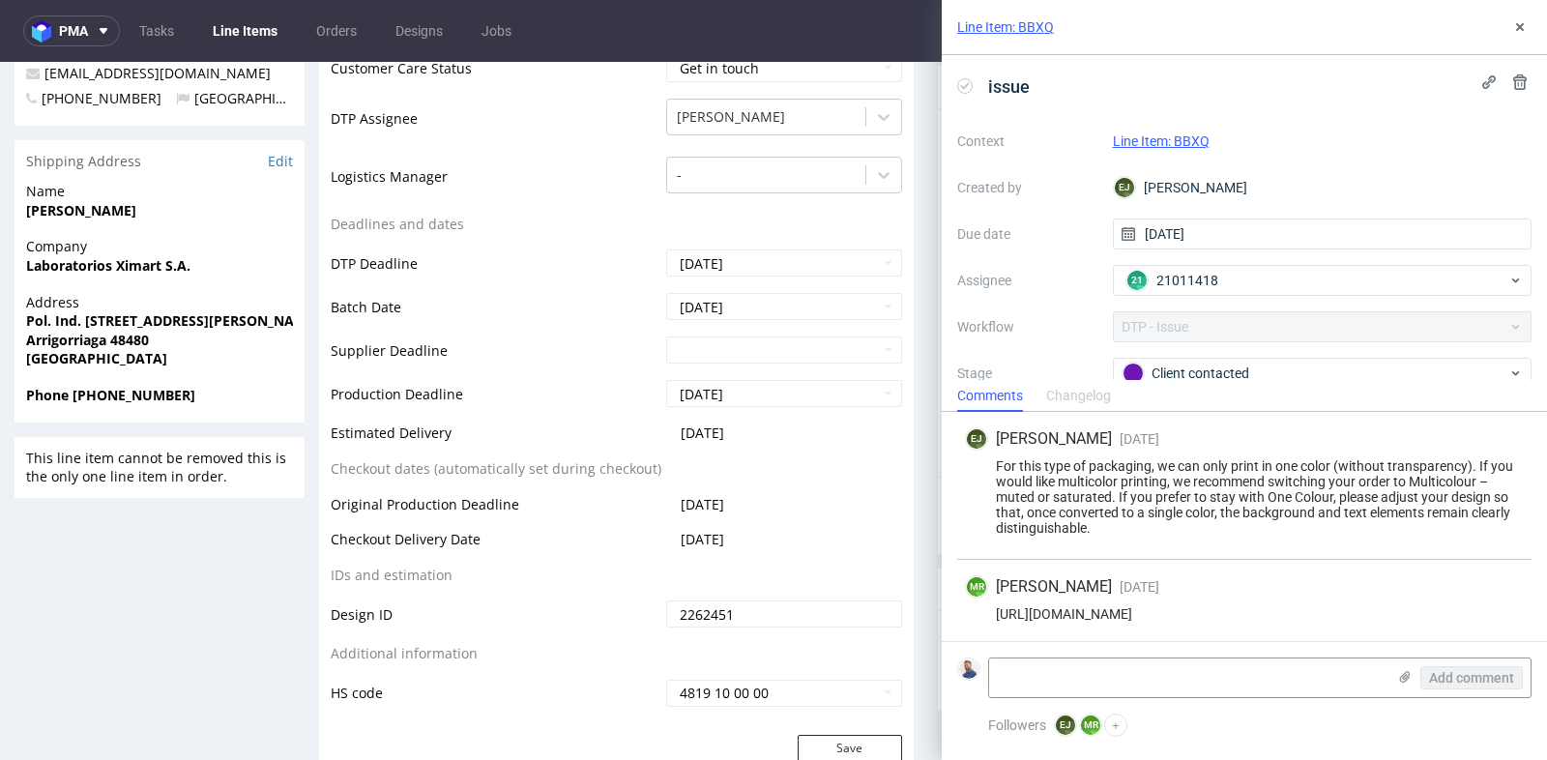
scroll to position [1, 0]
click at [1521, 21] on icon at bounding box center [1519, 26] width 15 height 15
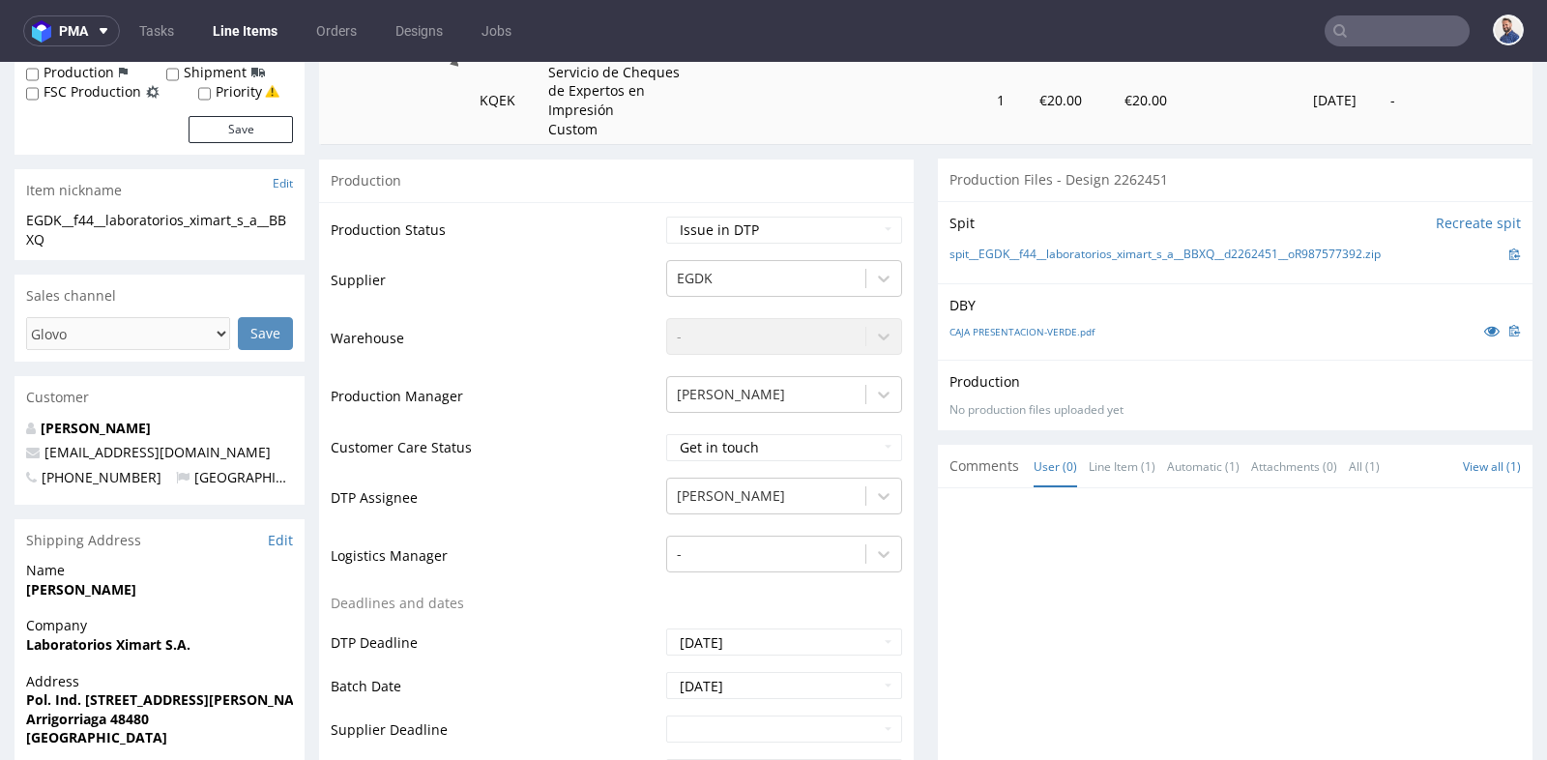
scroll to position [301, 0]
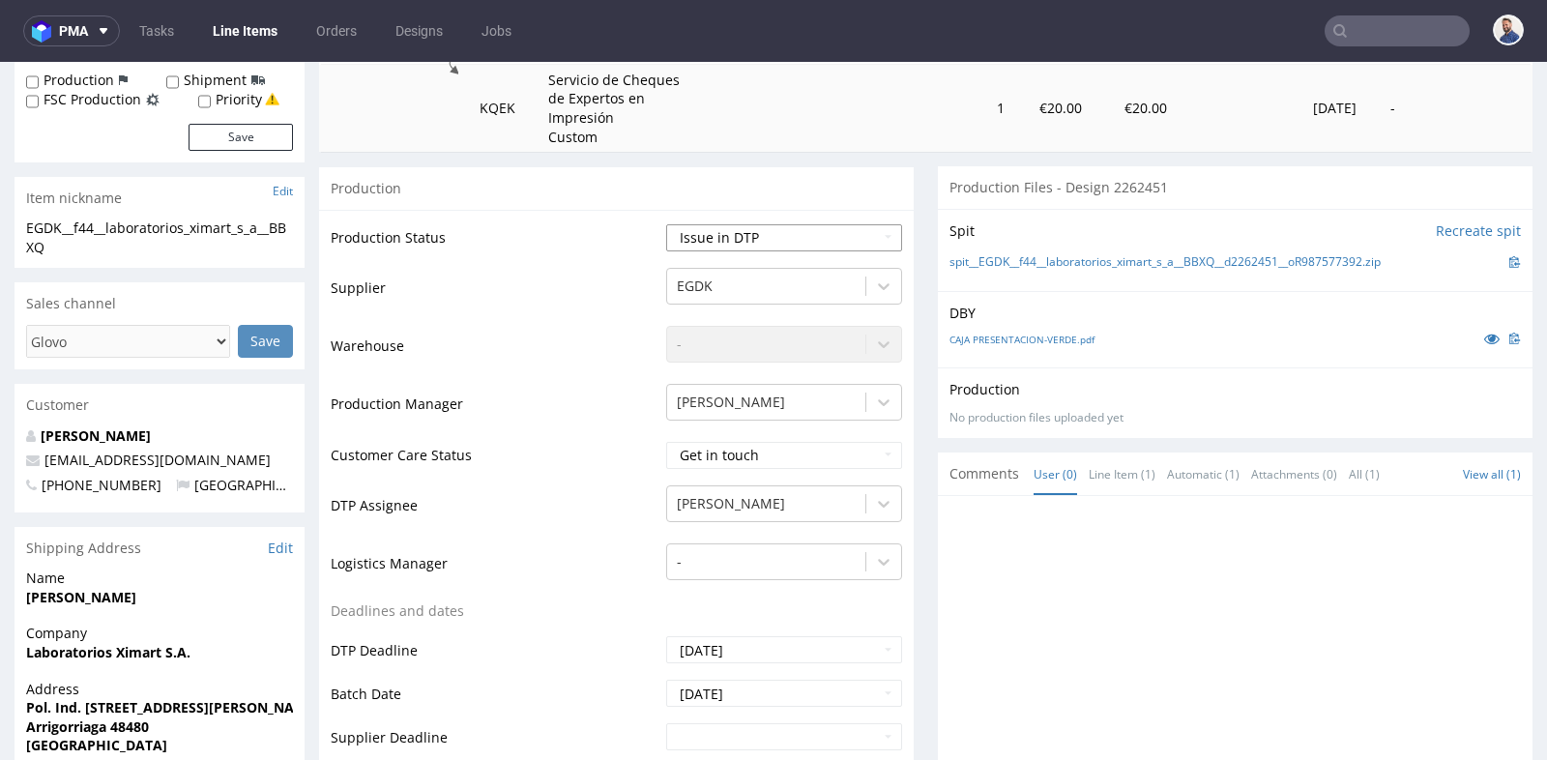
click at [864, 225] on select "Waiting for Artwork Waiting for Diecut Waiting for Mockup Waiting for DTP Waiti…" at bounding box center [784, 237] width 236 height 27
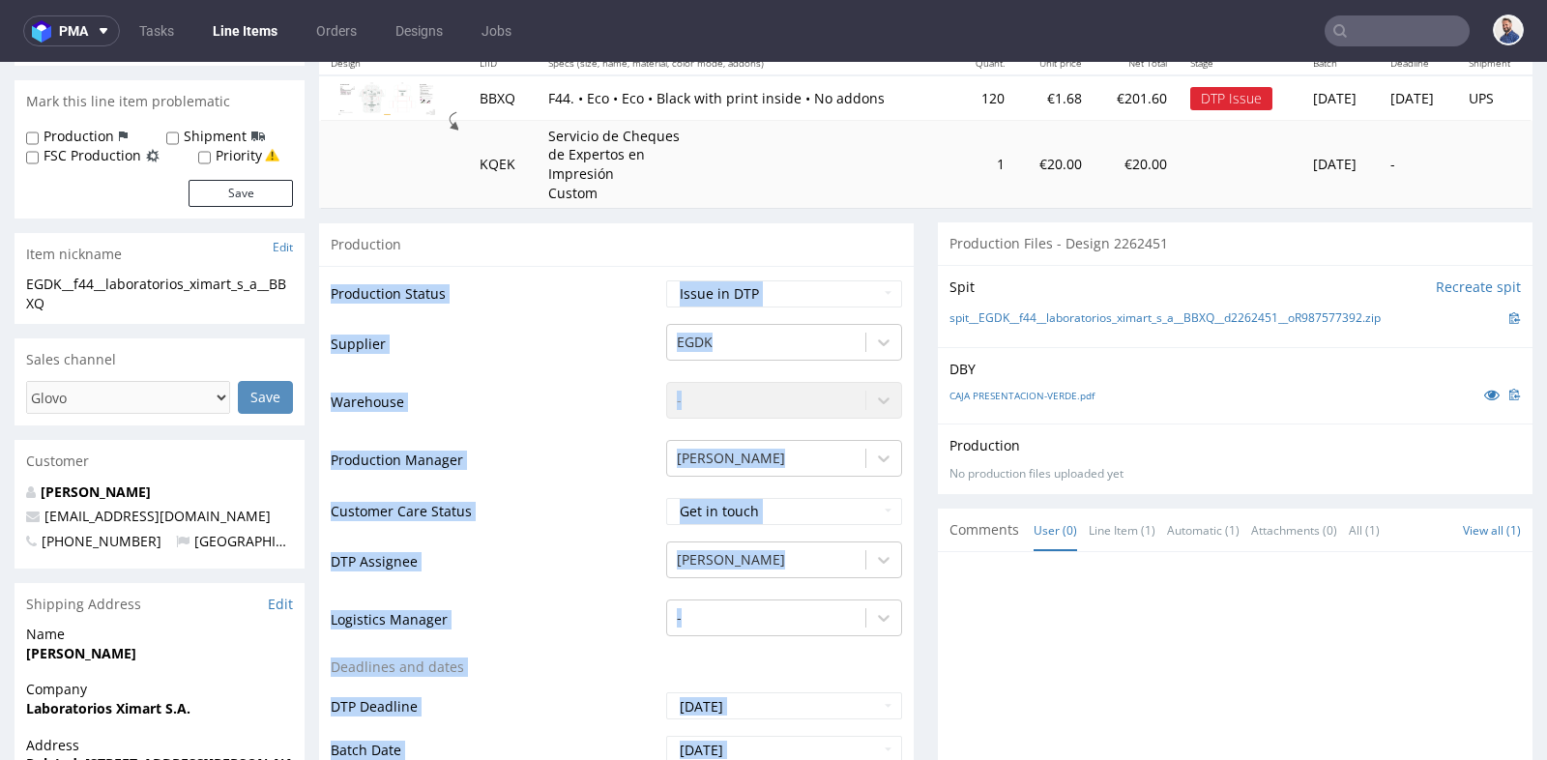
scroll to position [215, 0]
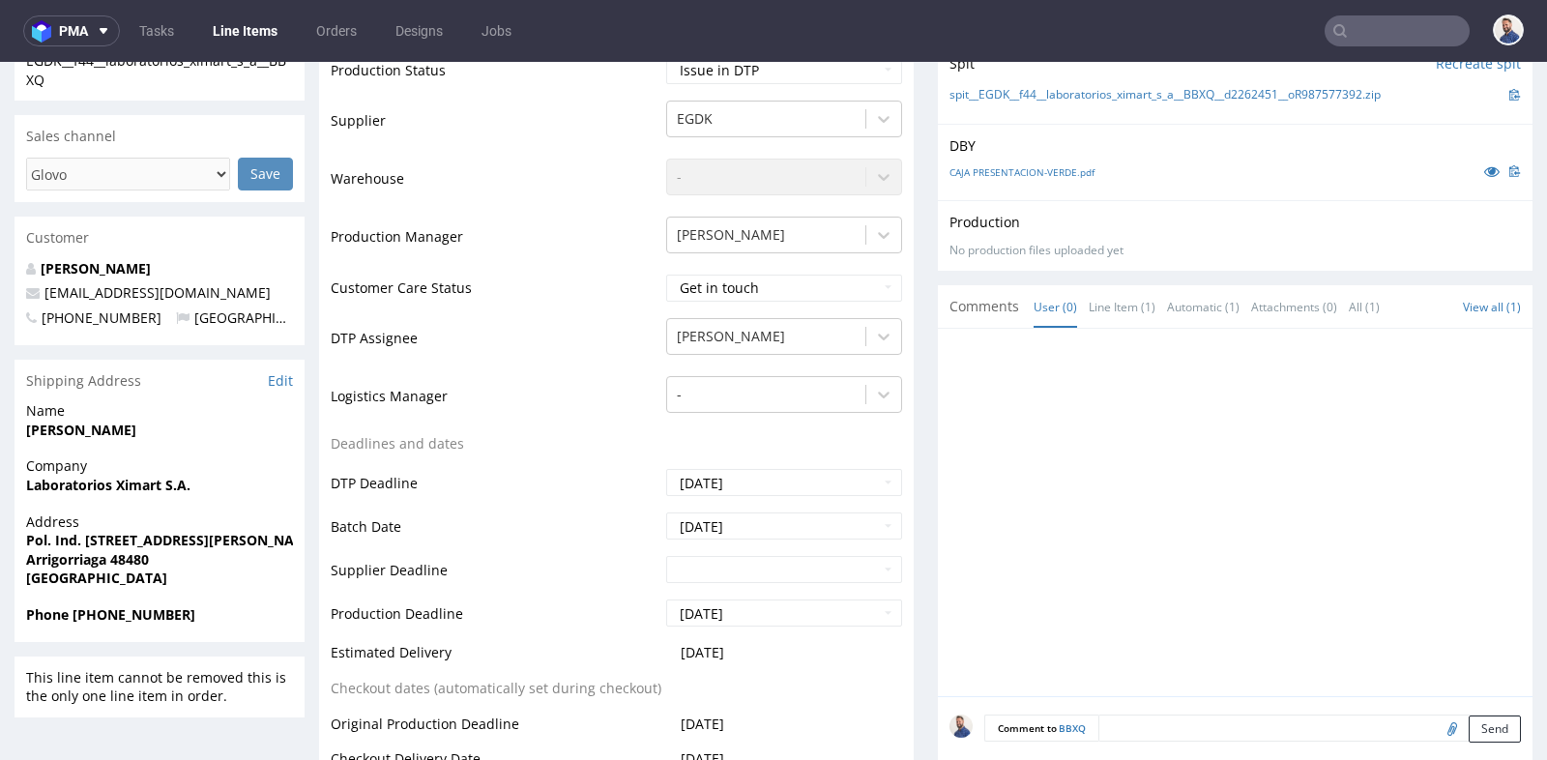
scroll to position [472, 0]
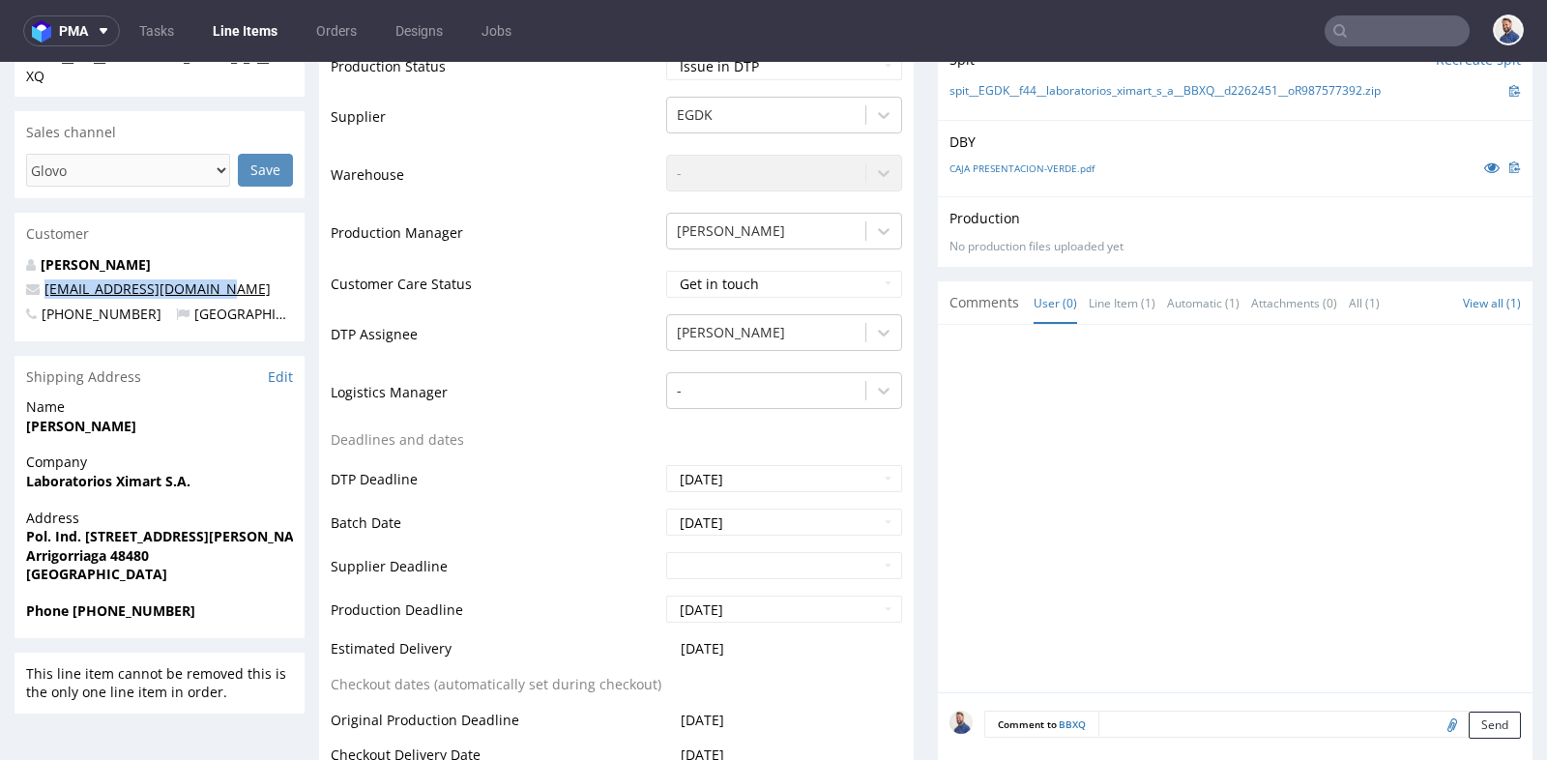
drag, startPoint x: 258, startPoint y: 279, endPoint x: 46, endPoint y: 291, distance: 212.1
click at [46, 291] on p "[EMAIL_ADDRESS][DOMAIN_NAME]" at bounding box center [159, 288] width 267 height 19
copy link "[EMAIL_ADDRESS][DOMAIN_NAME]"
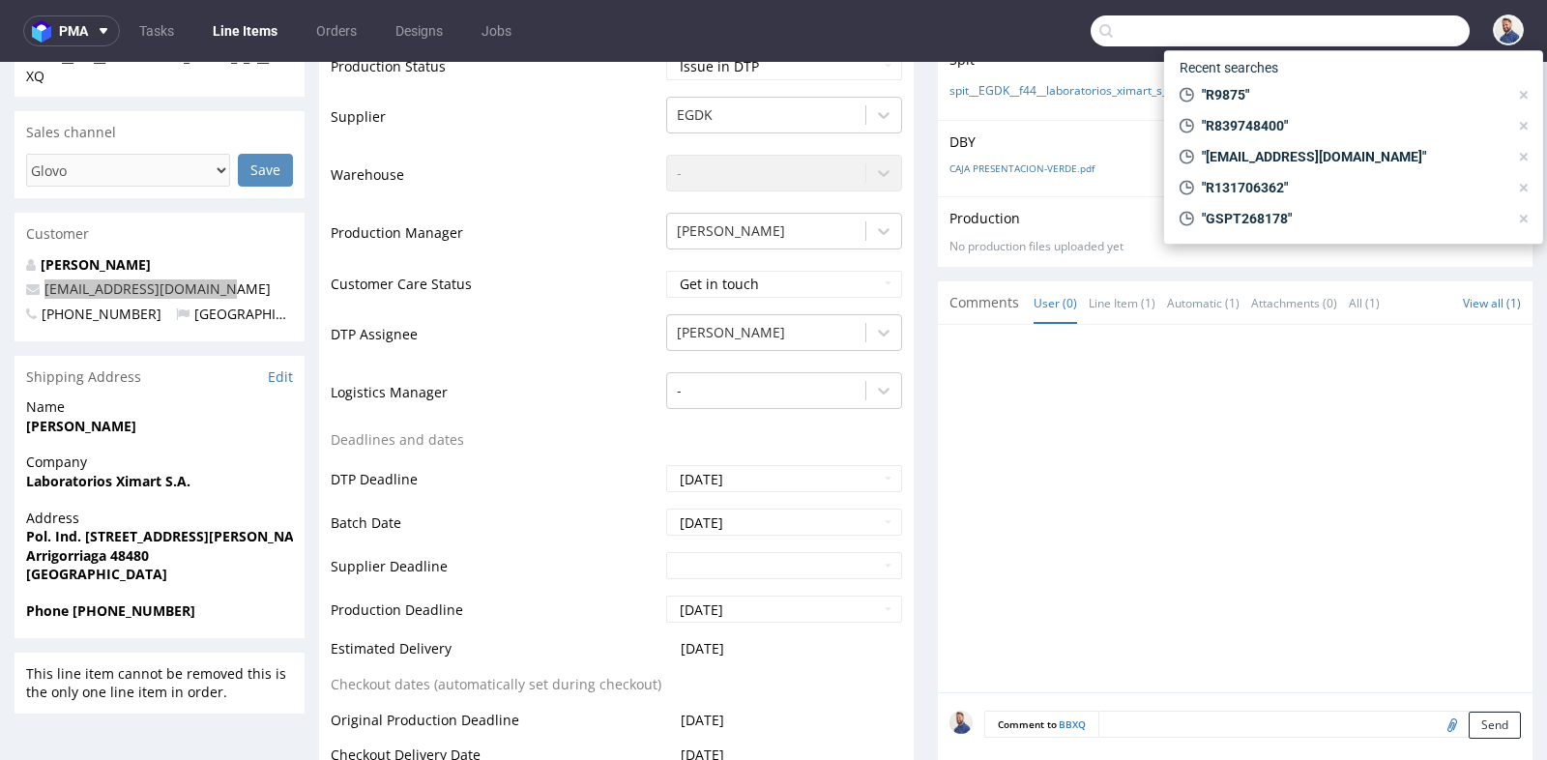
click at [1392, 42] on input "text" at bounding box center [1280, 30] width 379 height 31
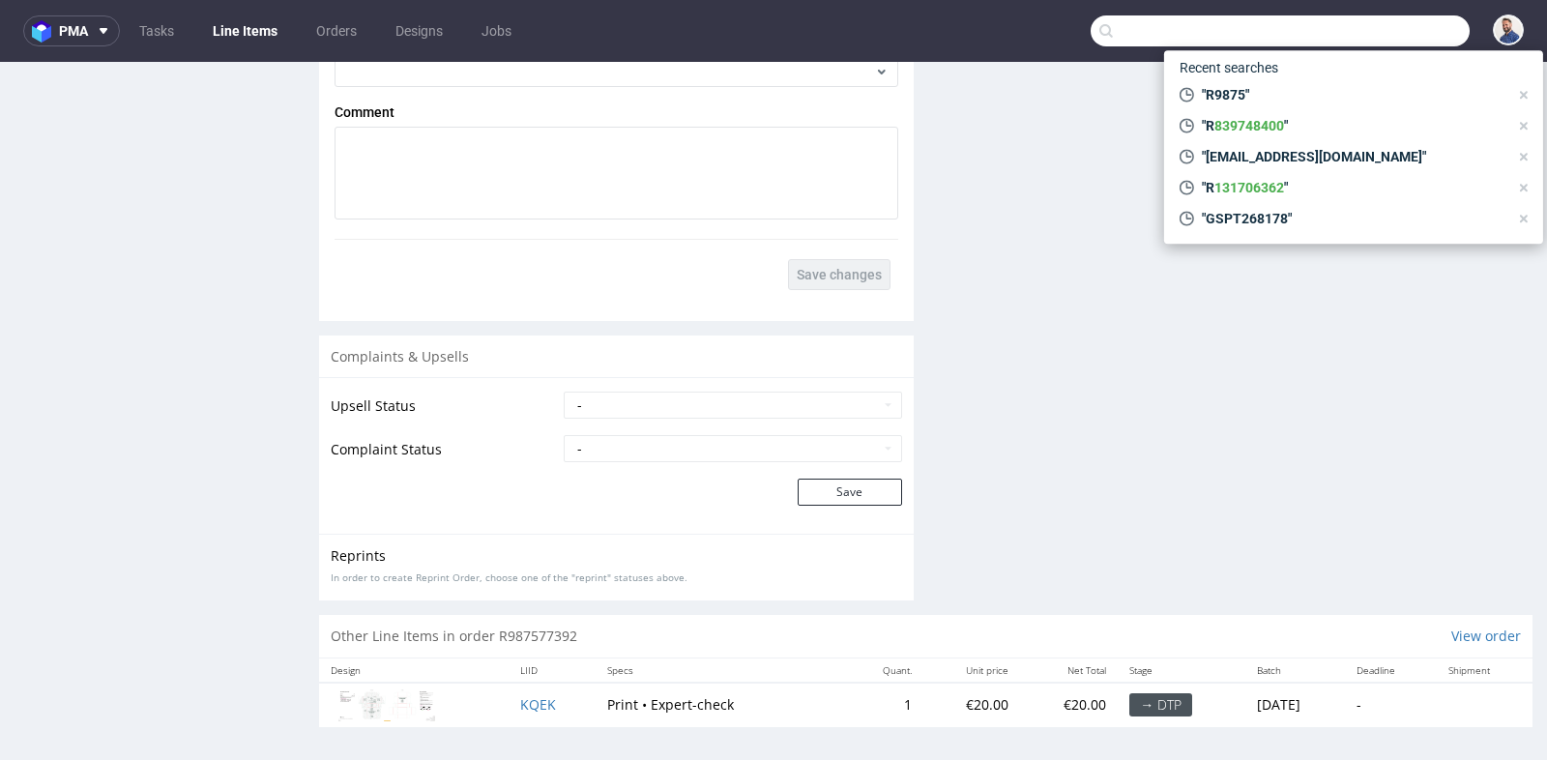
scroll to position [5, 0]
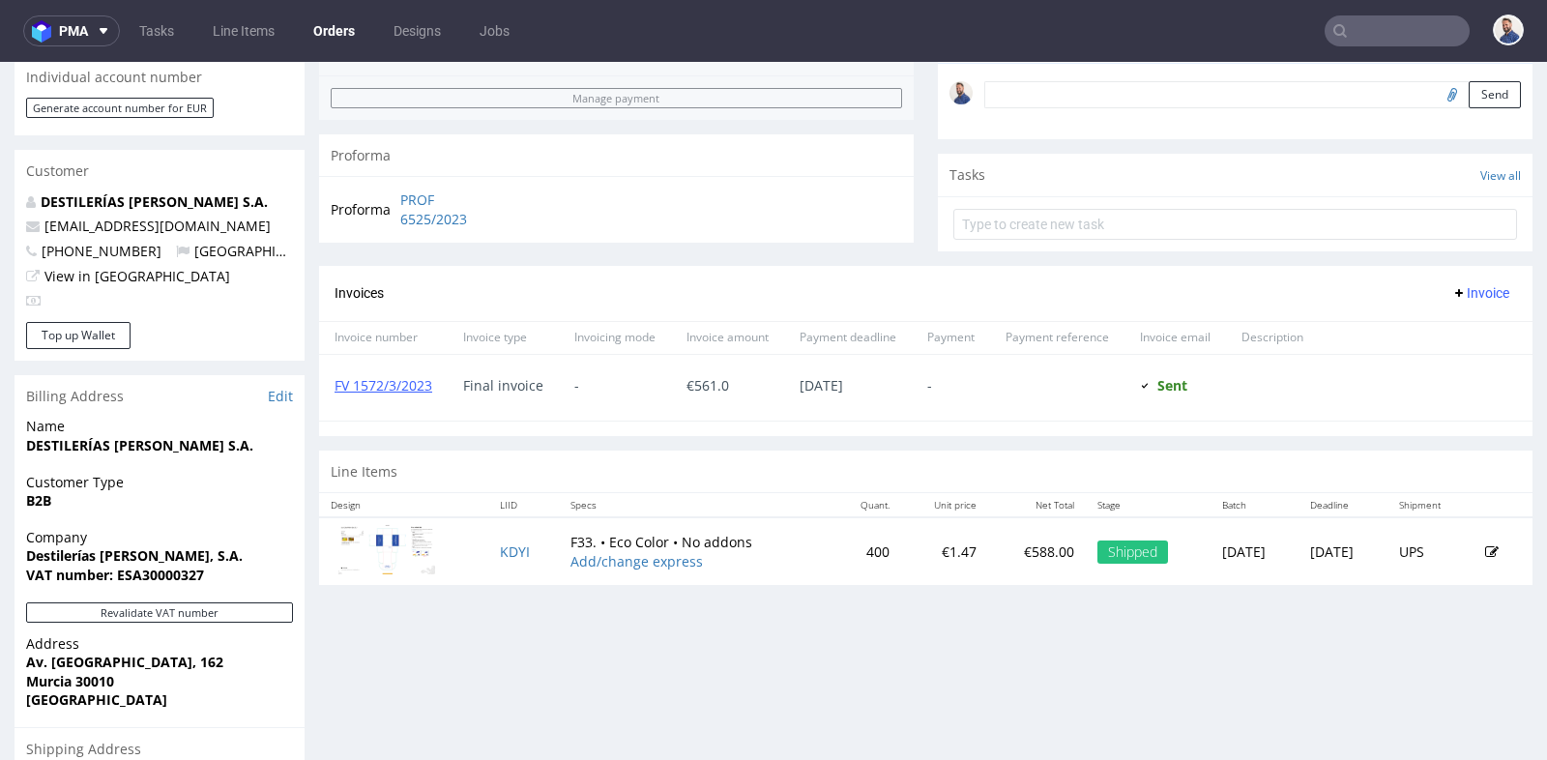
scroll to position [481, 0]
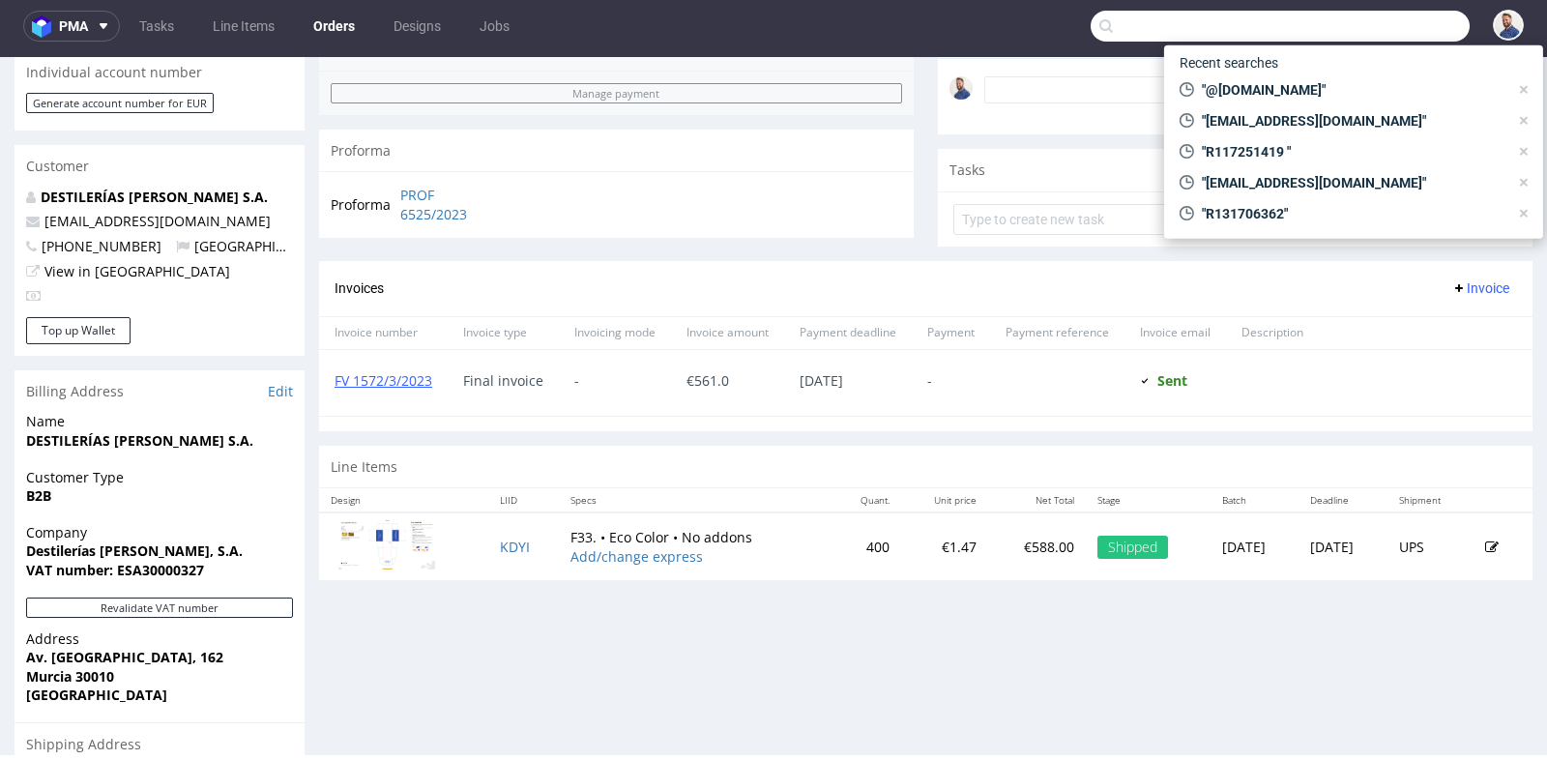
click at [1369, 31] on input "text" at bounding box center [1280, 26] width 379 height 31
paste input "info@romehair.es"
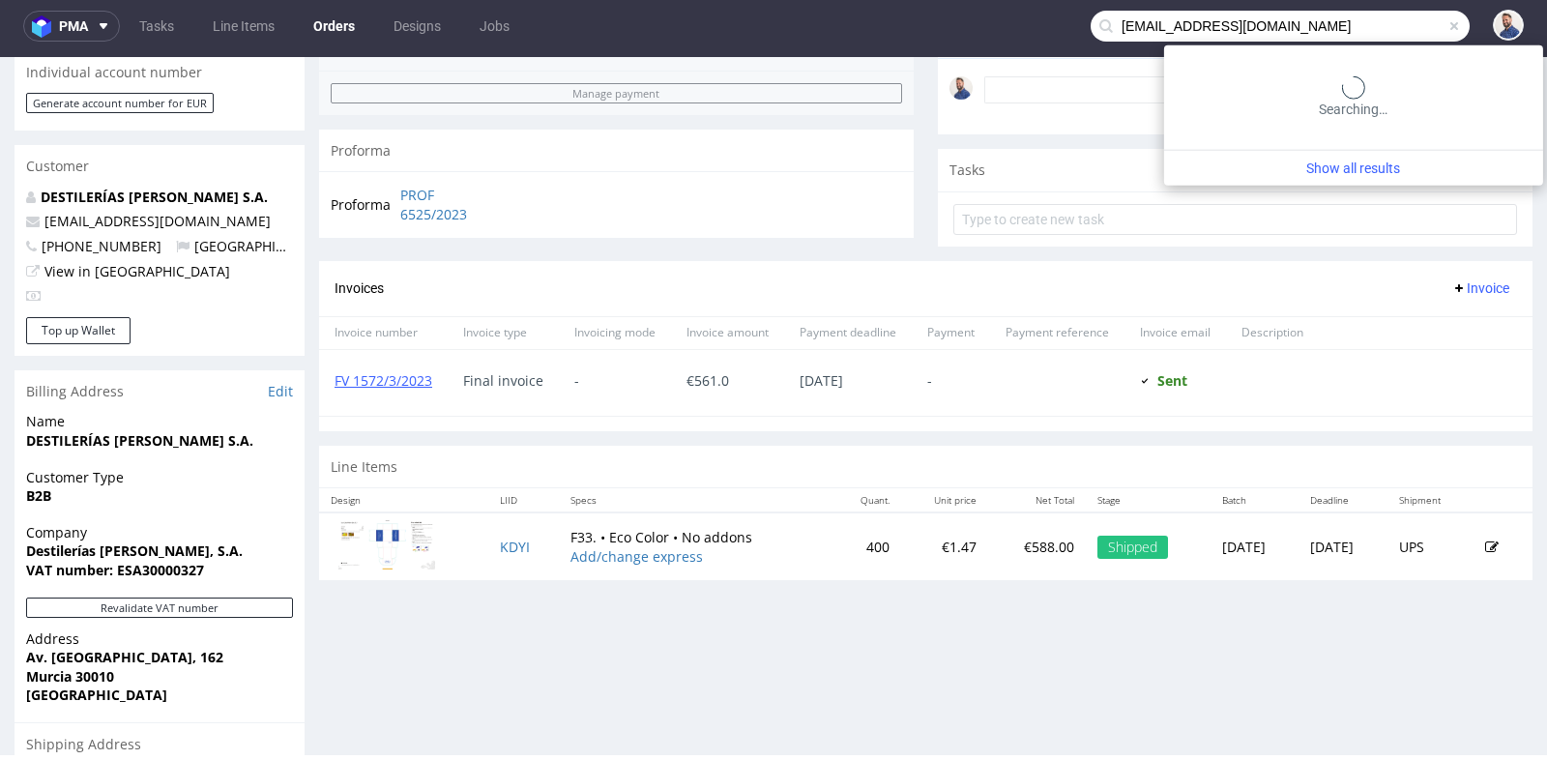
type input "info@romehair.es"
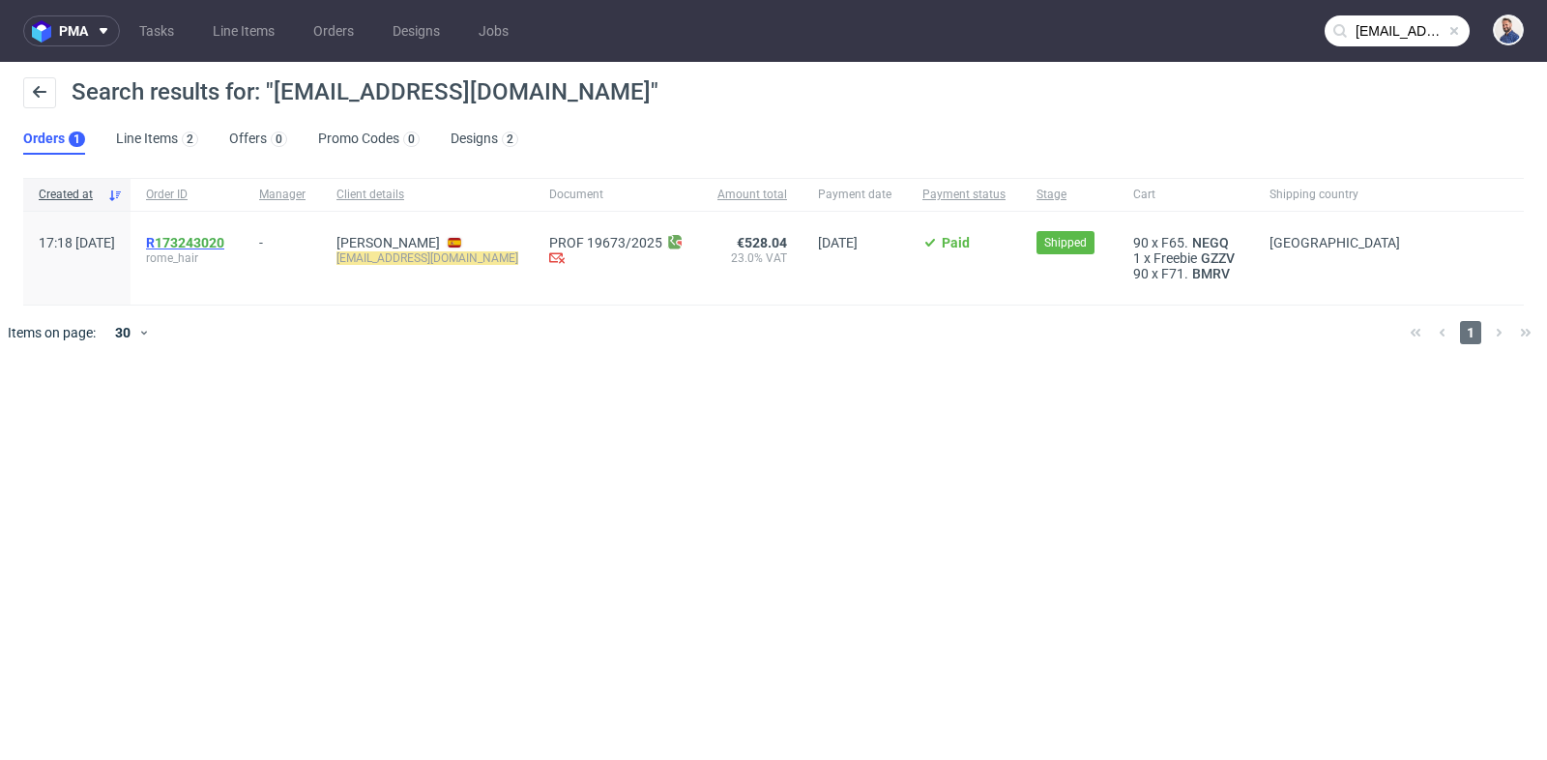
click at [224, 238] on link "173243020" at bounding box center [190, 242] width 70 height 15
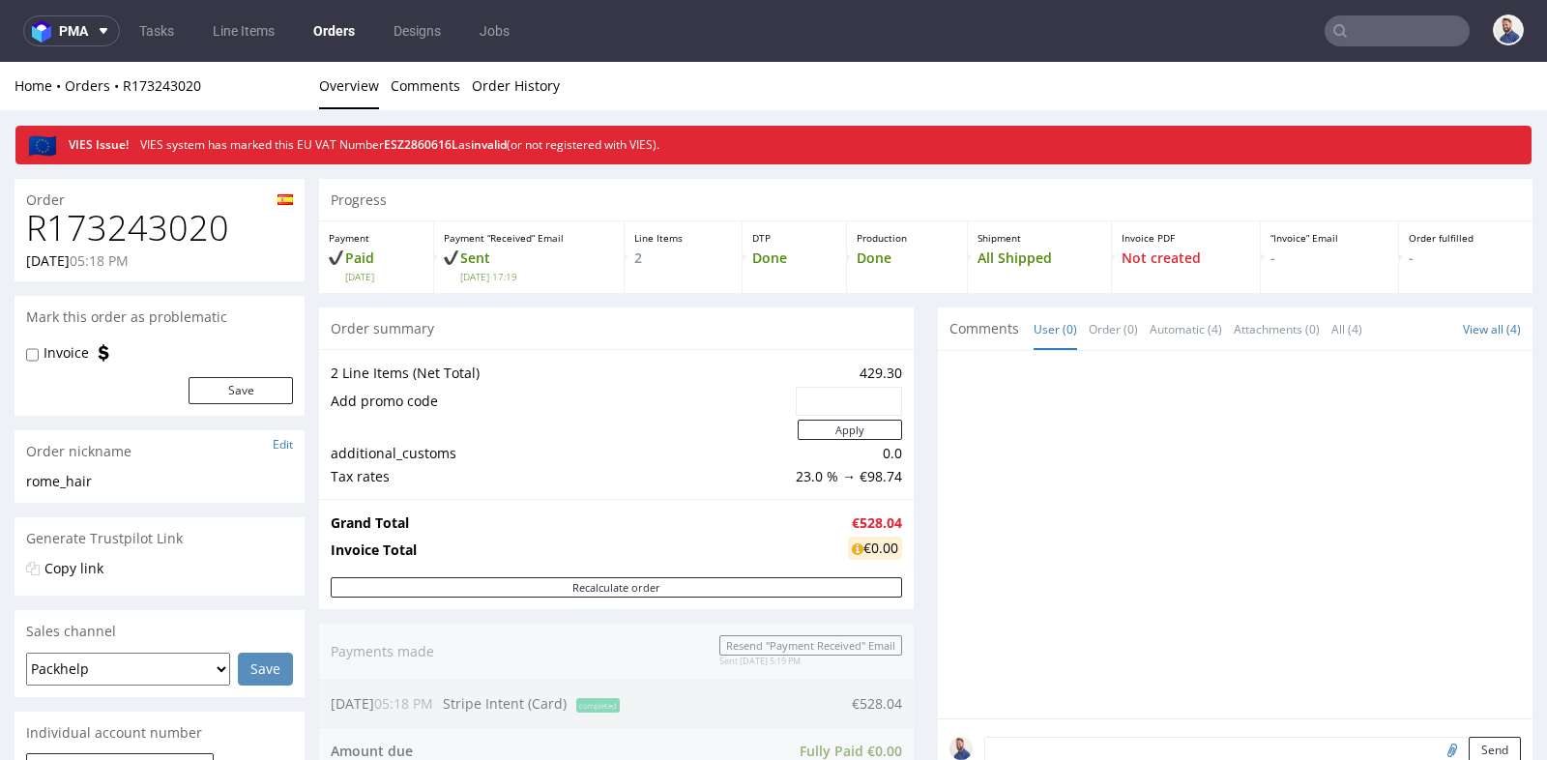
click at [709, 427] on td at bounding box center [561, 430] width 460 height 24
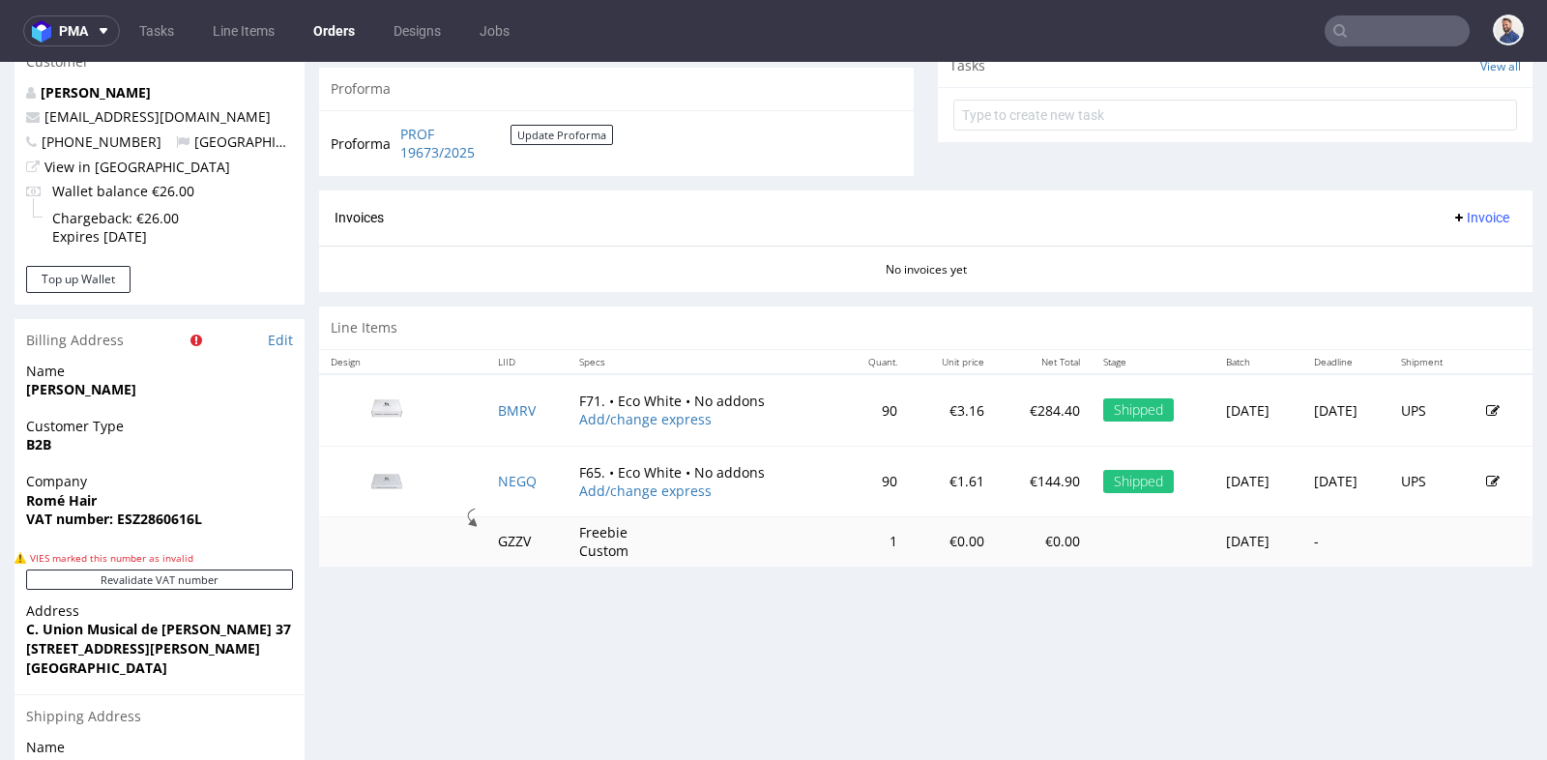
scroll to position [774, 0]
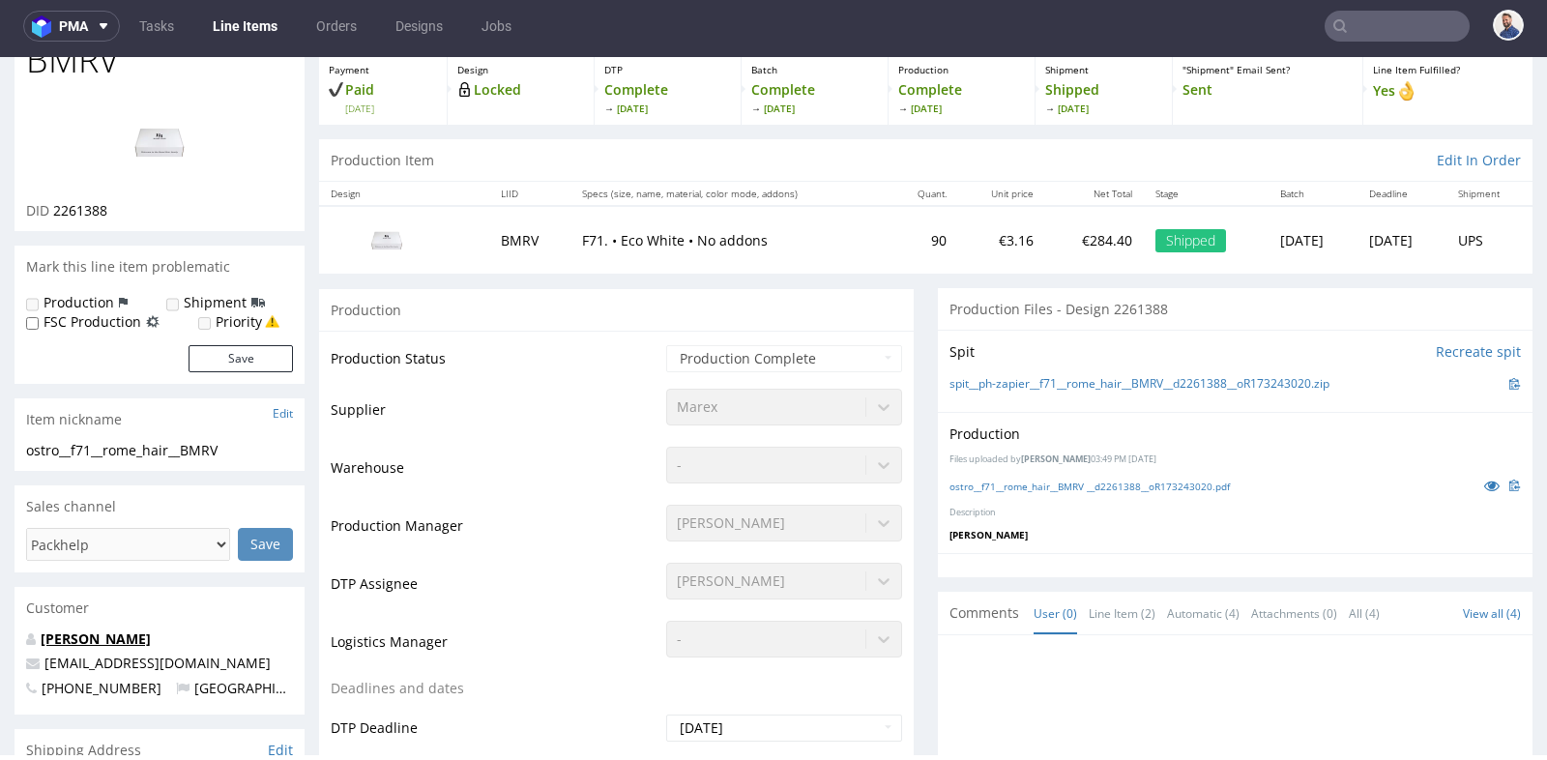
scroll to position [114, 0]
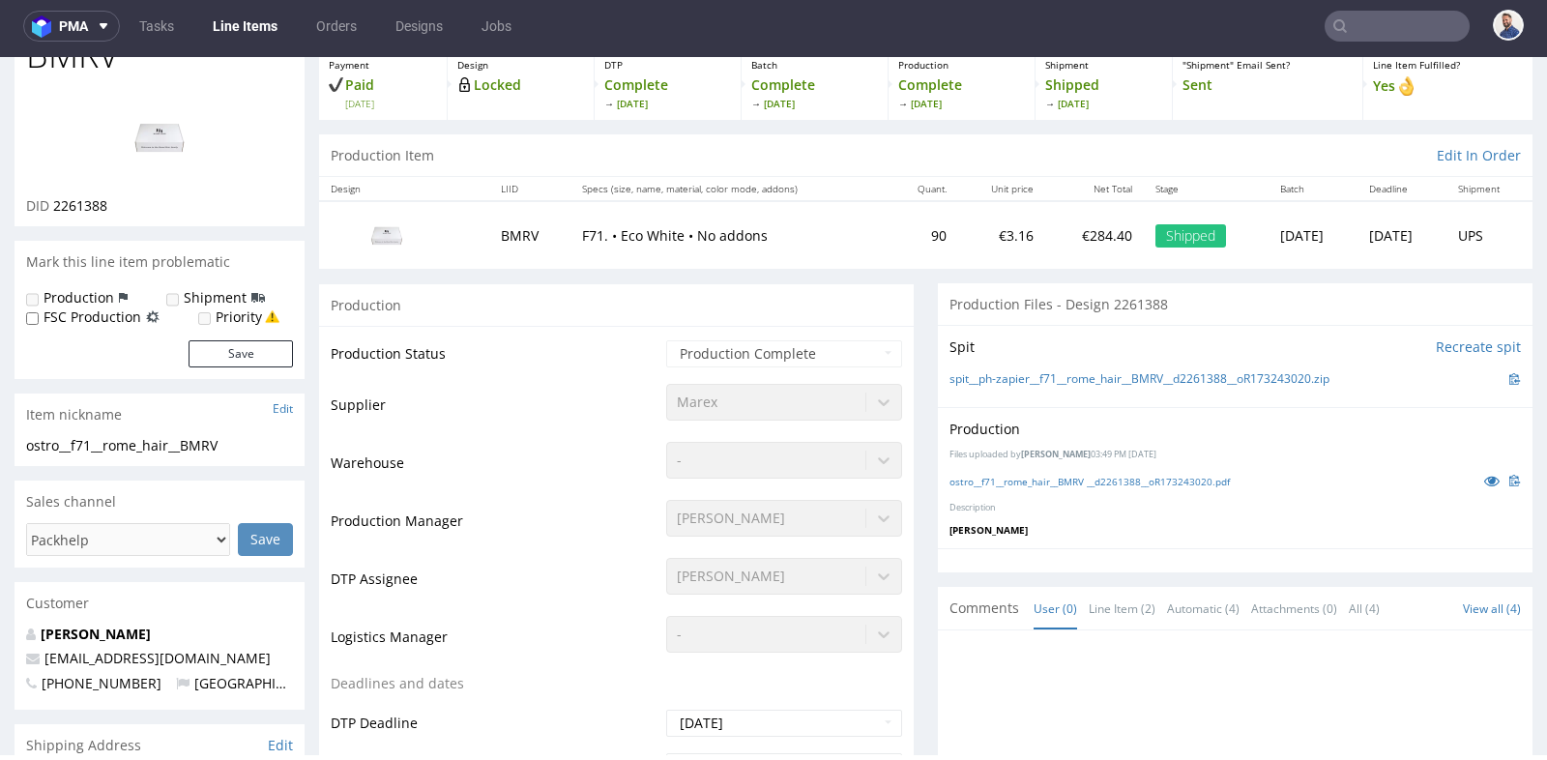
click at [89, 676] on span "+34622032047" at bounding box center [93, 683] width 135 height 18
